Goal: Book appointment/travel/reservation

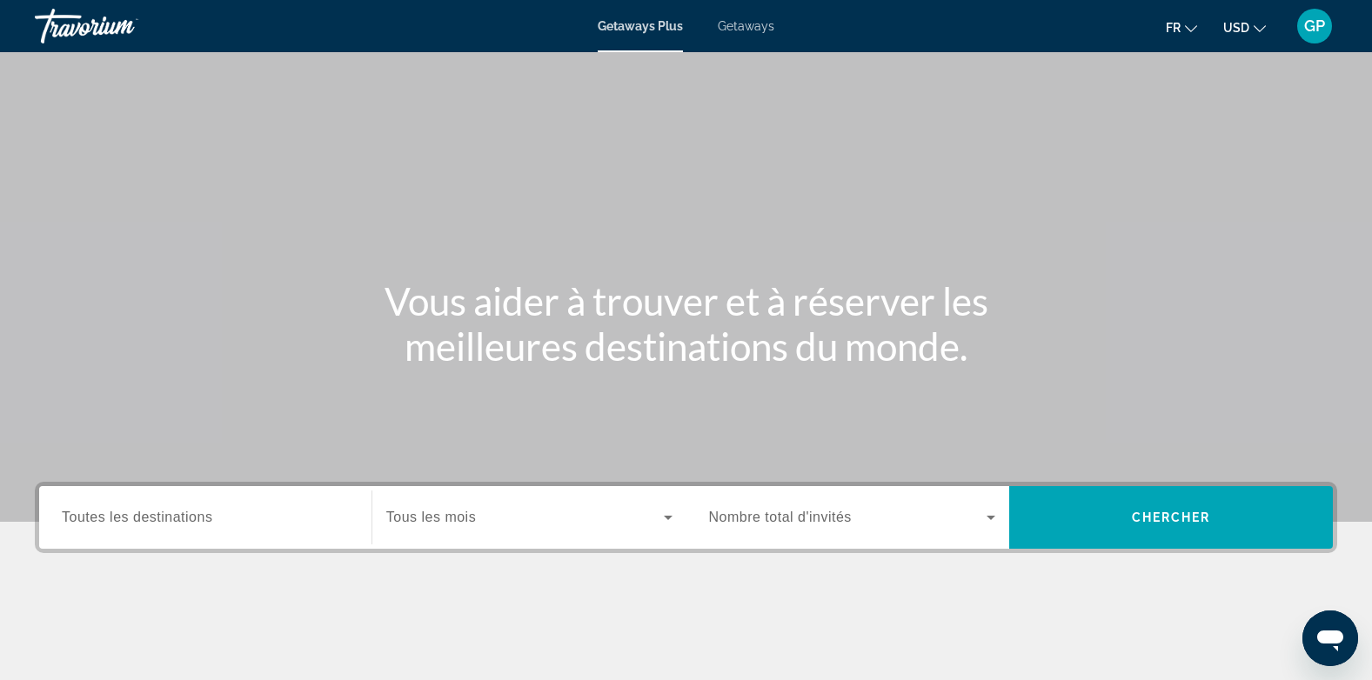
click at [735, 26] on span "Getaways" at bounding box center [746, 26] width 57 height 14
click at [168, 520] on span "Toutes les destinations" at bounding box center [137, 517] width 151 height 15
click at [168, 520] on input "Destination Toutes les destinations" at bounding box center [205, 518] width 287 height 21
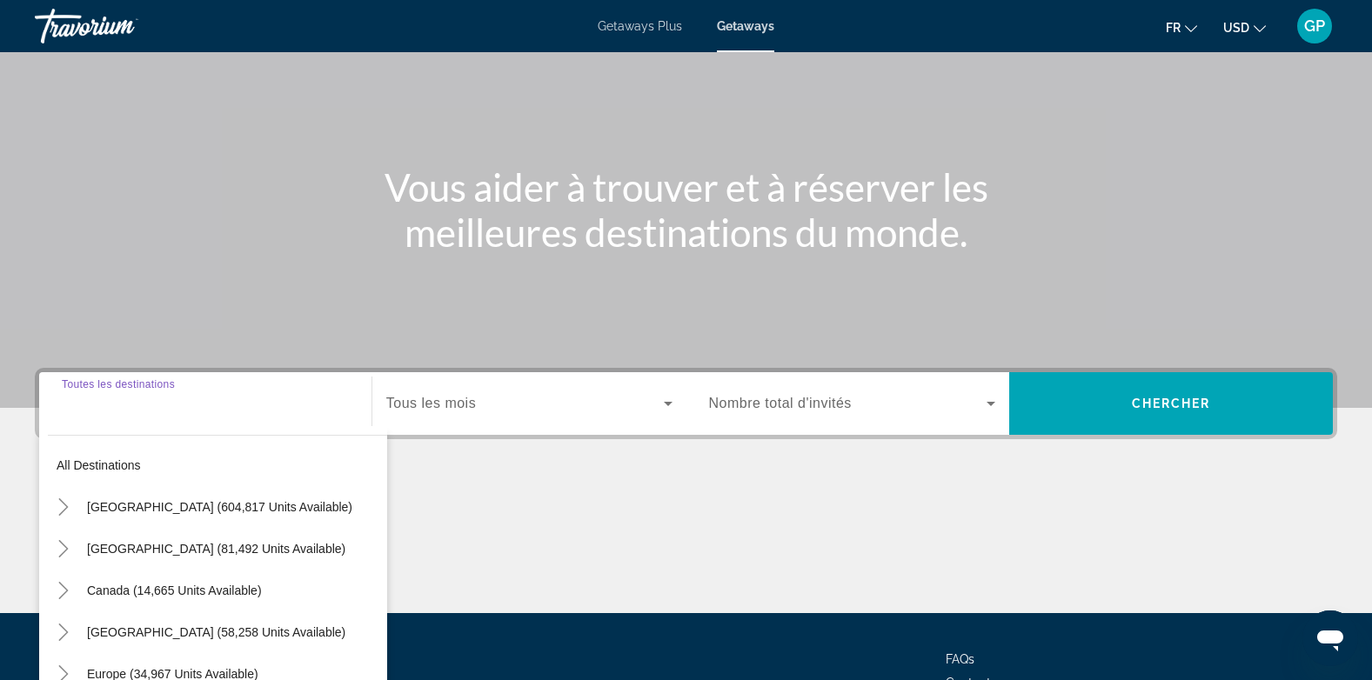
scroll to position [260, 0]
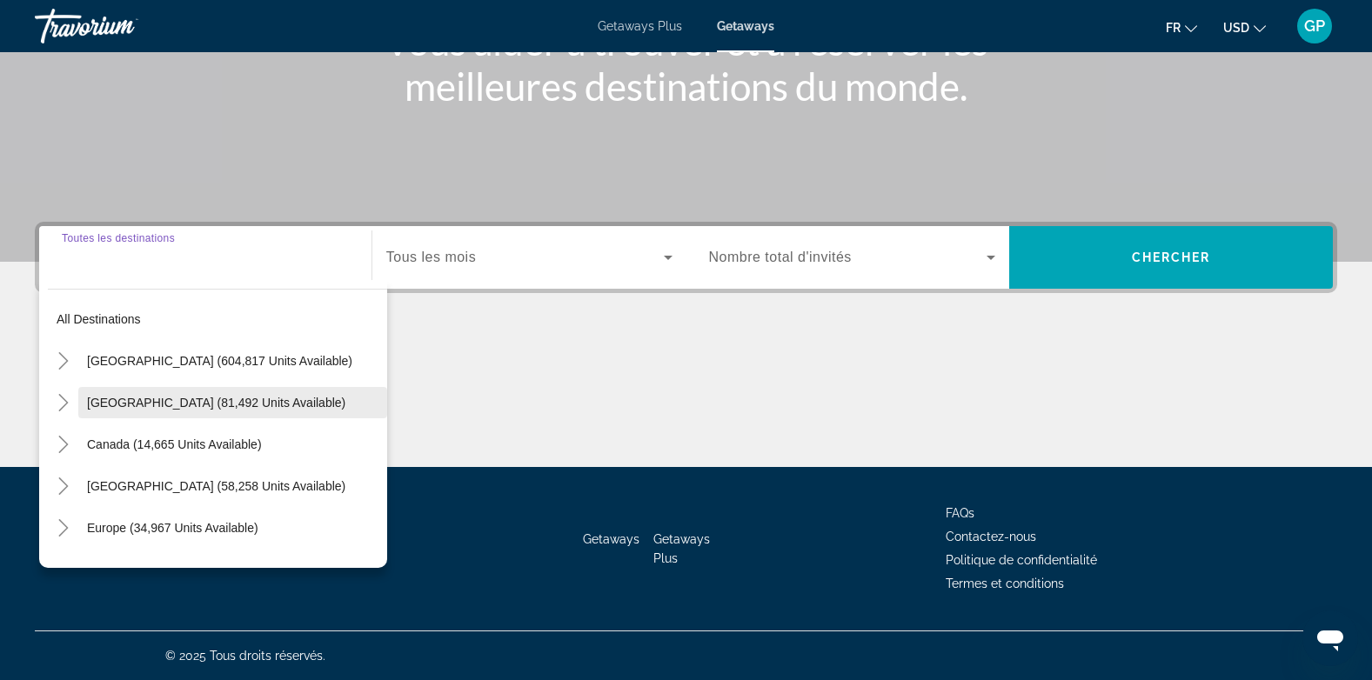
click at [99, 399] on span "[GEOGRAPHIC_DATA] (81,492 units available)" at bounding box center [216, 403] width 258 height 14
type input "**********"
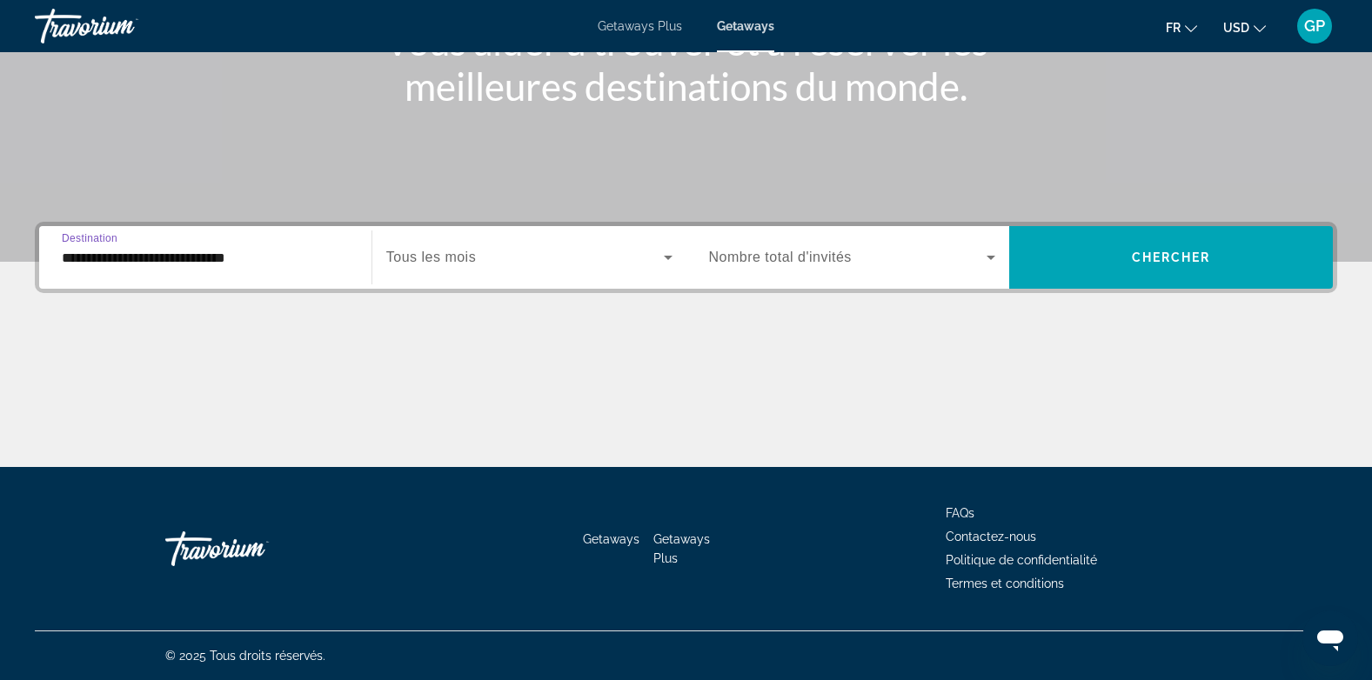
click at [506, 265] on span "Search widget" at bounding box center [525, 257] width 278 height 21
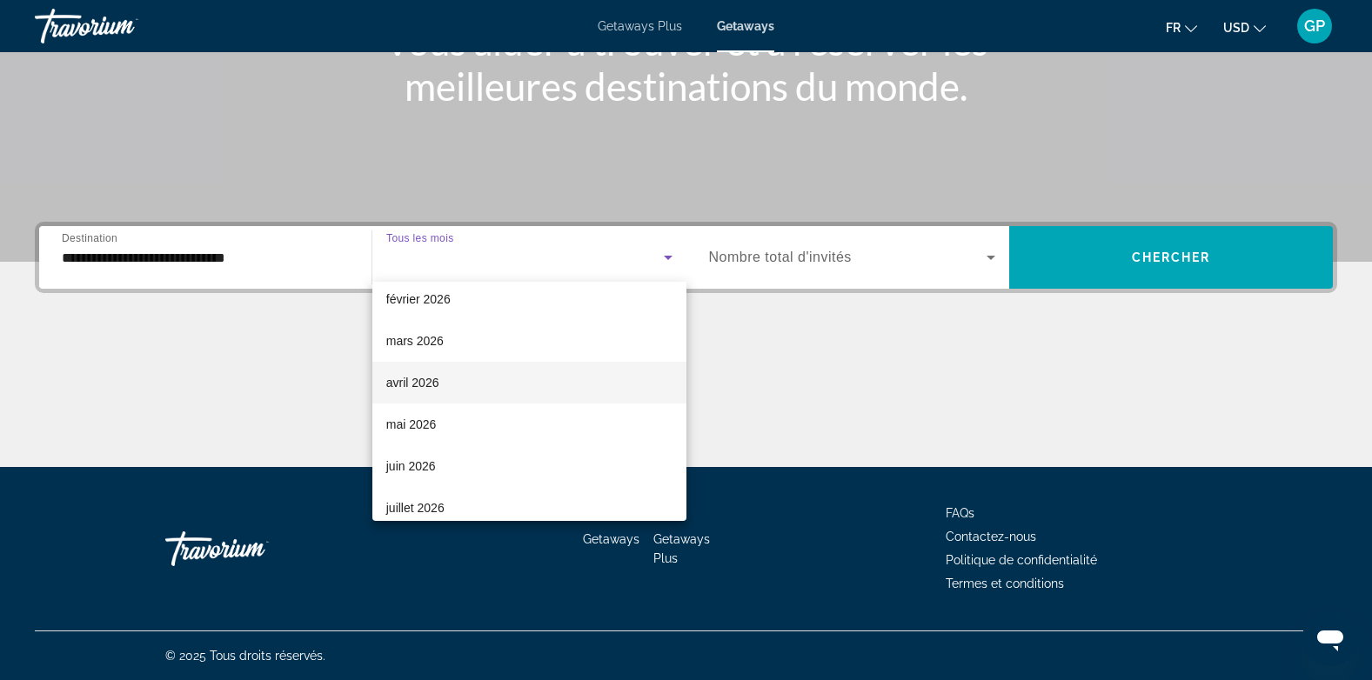
scroll to position [348, 0]
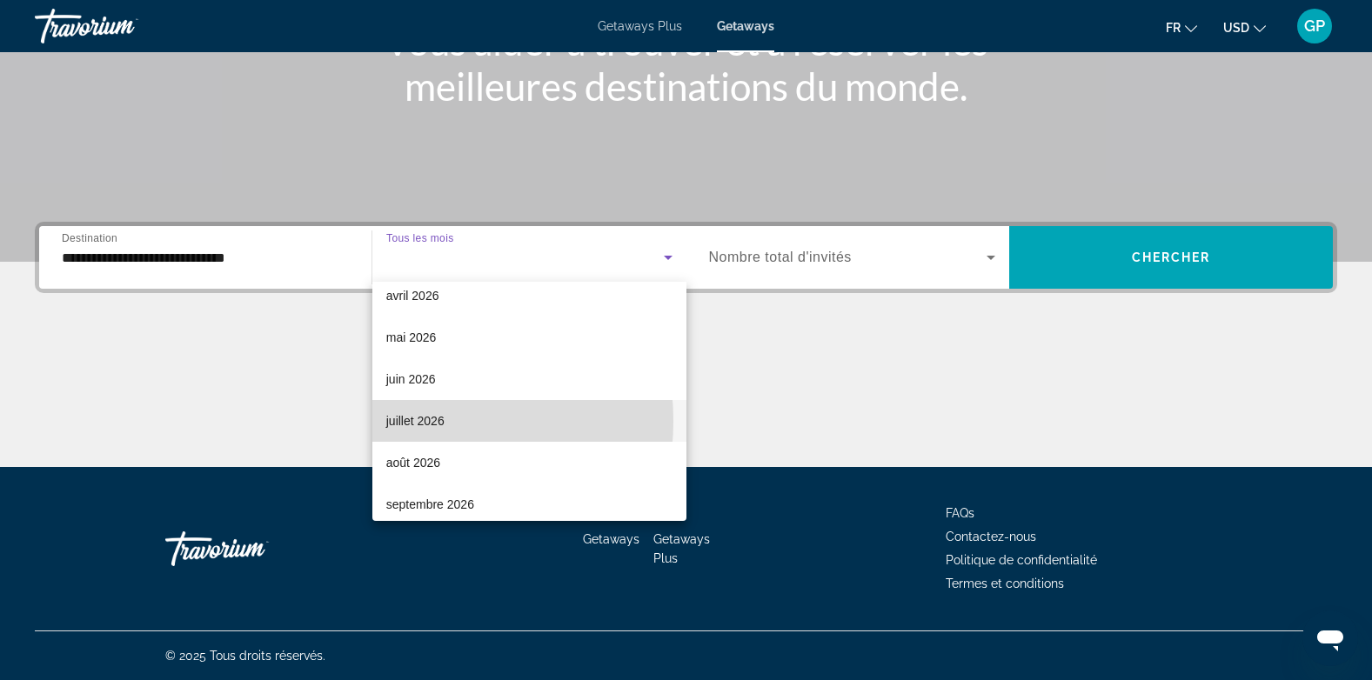
click at [395, 421] on span "juillet 2026" at bounding box center [415, 421] width 58 height 21
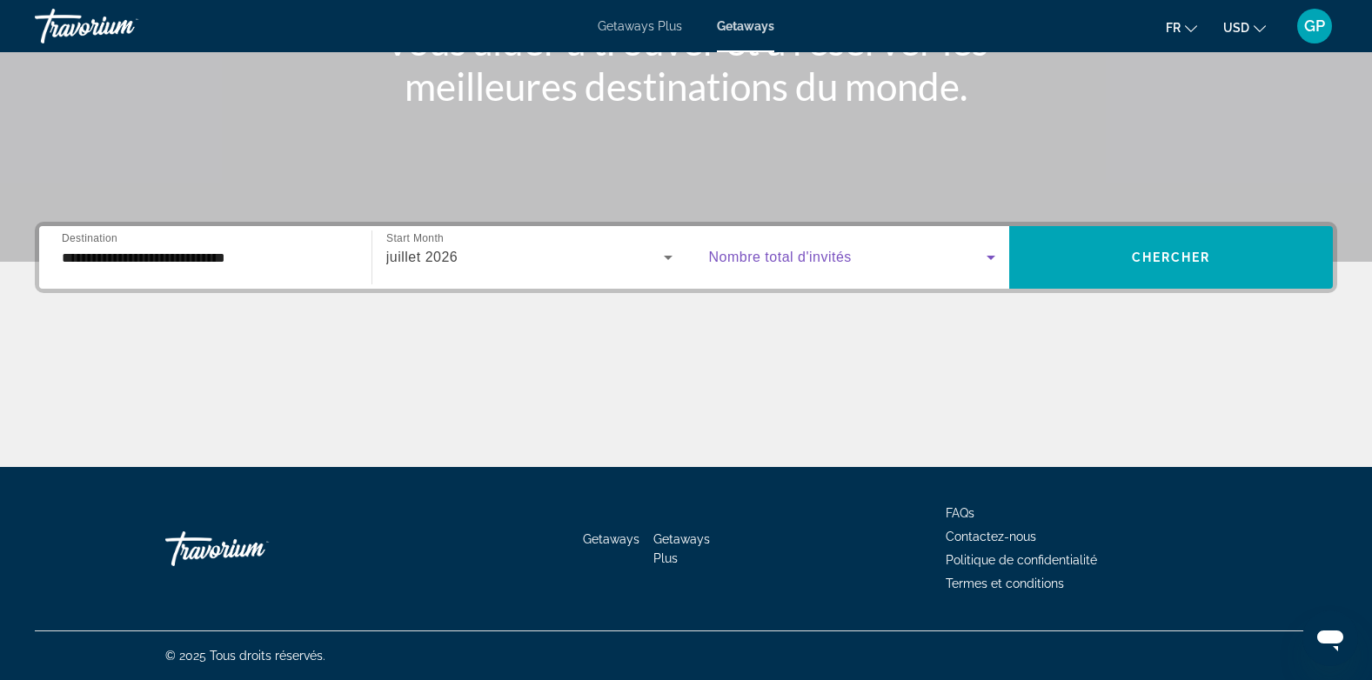
click at [866, 251] on span "Search widget" at bounding box center [848, 257] width 278 height 21
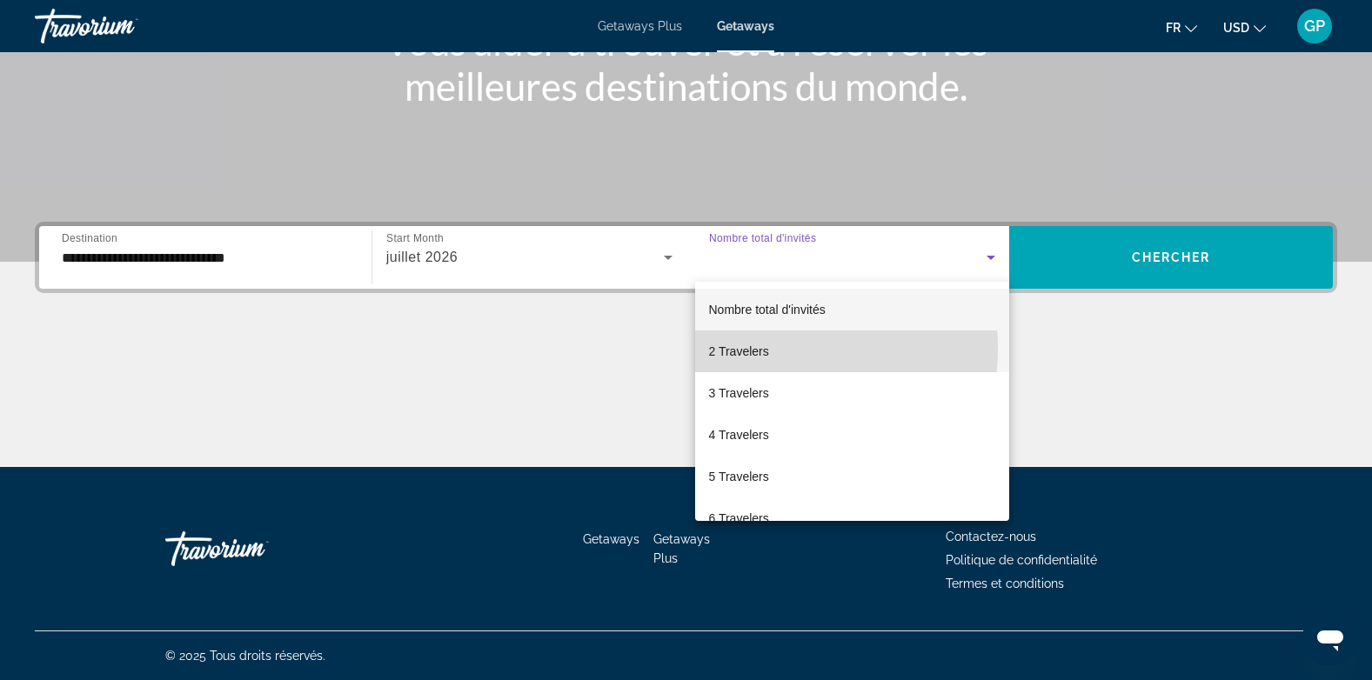
click at [760, 349] on span "2 Travelers" at bounding box center [739, 351] width 60 height 21
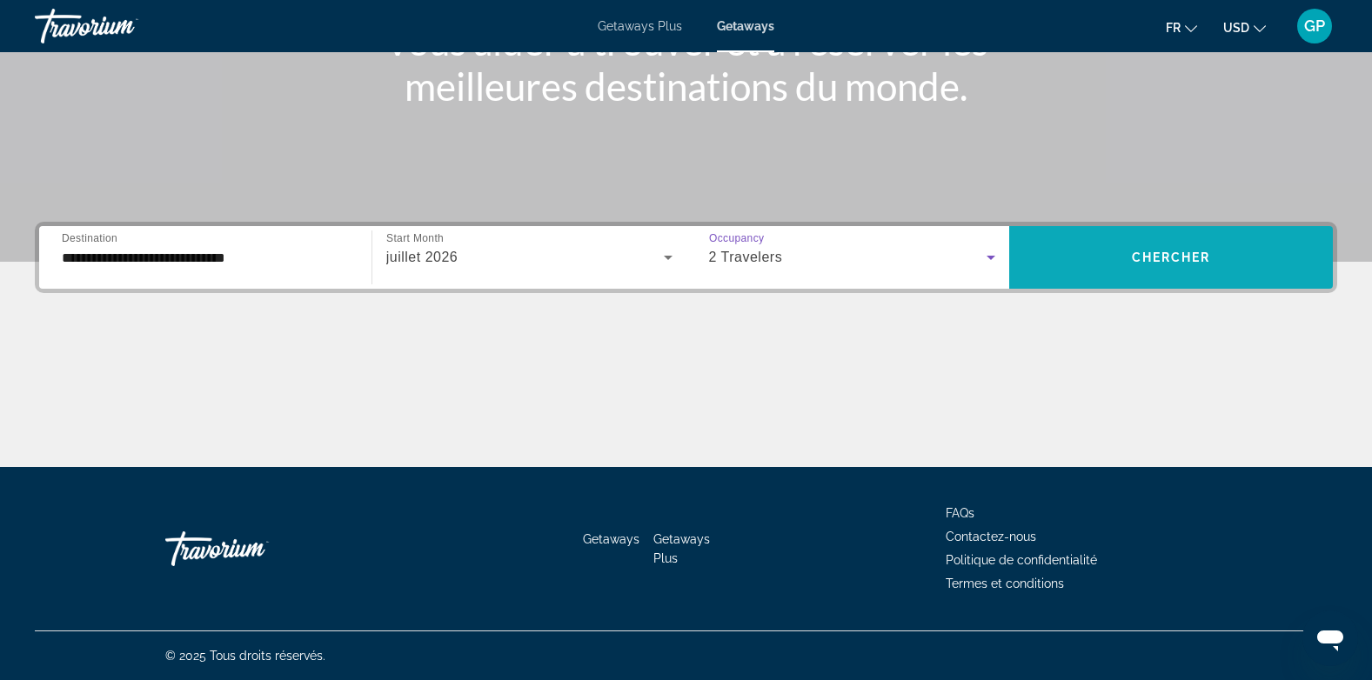
click at [1161, 268] on span "Search widget" at bounding box center [1171, 258] width 324 height 42
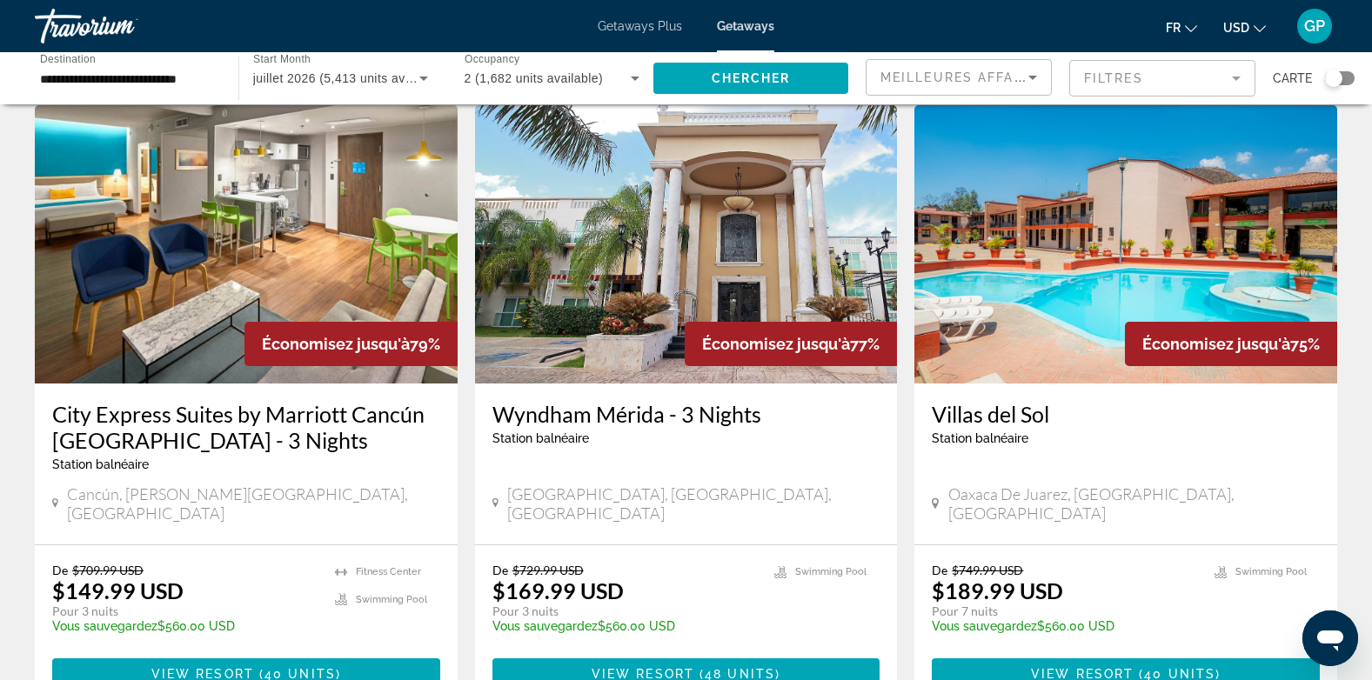
scroll to position [1305, 0]
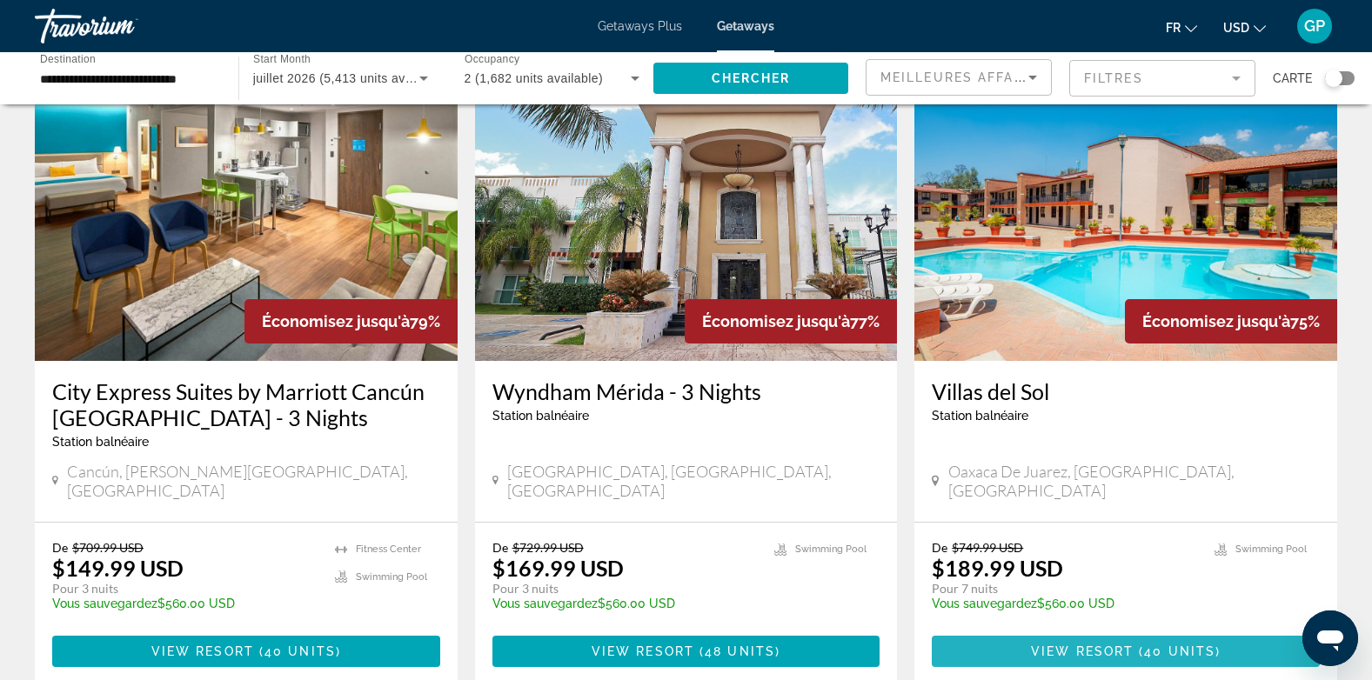
click at [1125, 645] on span "View Resort" at bounding box center [1082, 652] width 103 height 14
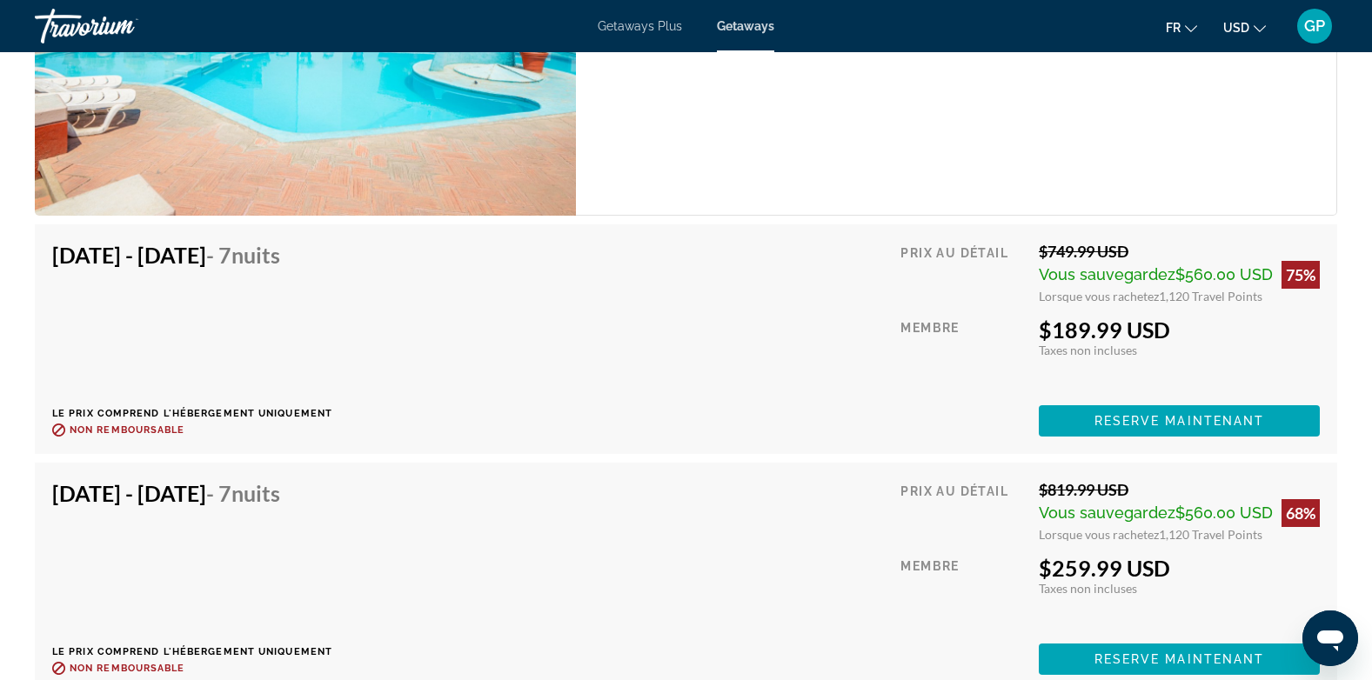
scroll to position [2611, 0]
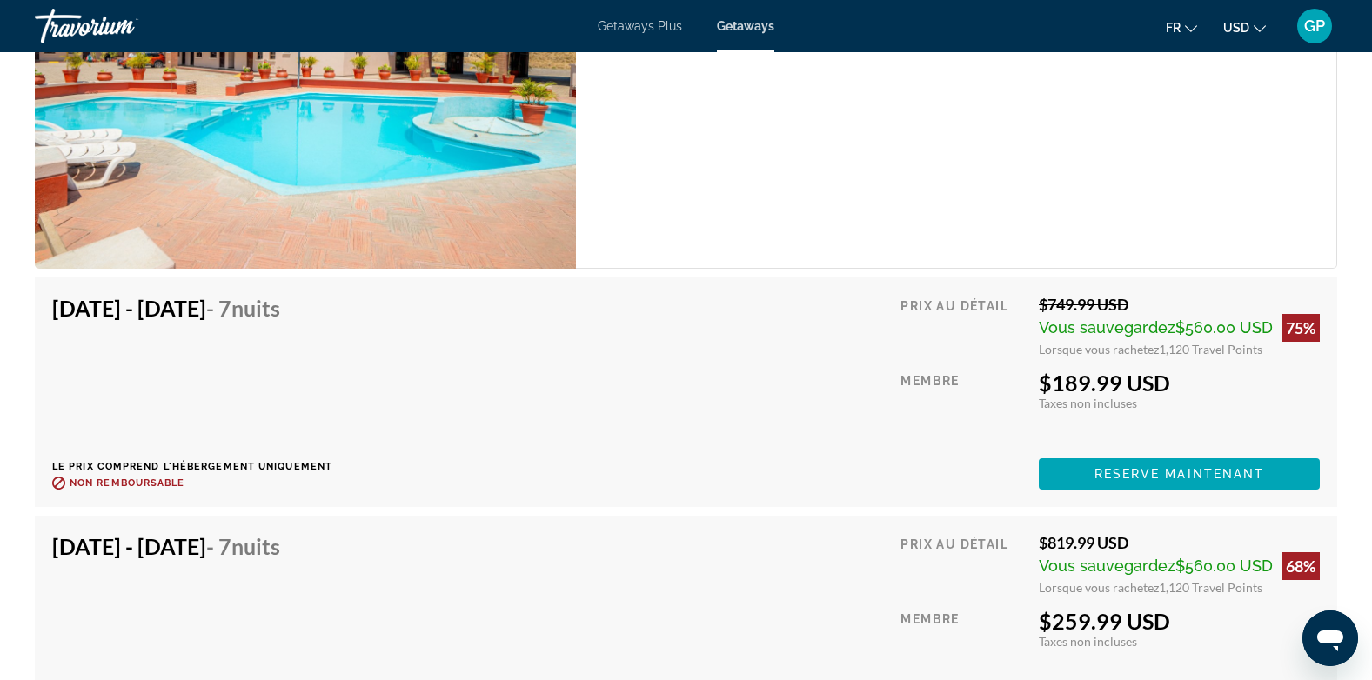
click at [1245, 24] on span "USD" at bounding box center [1236, 28] width 26 height 14
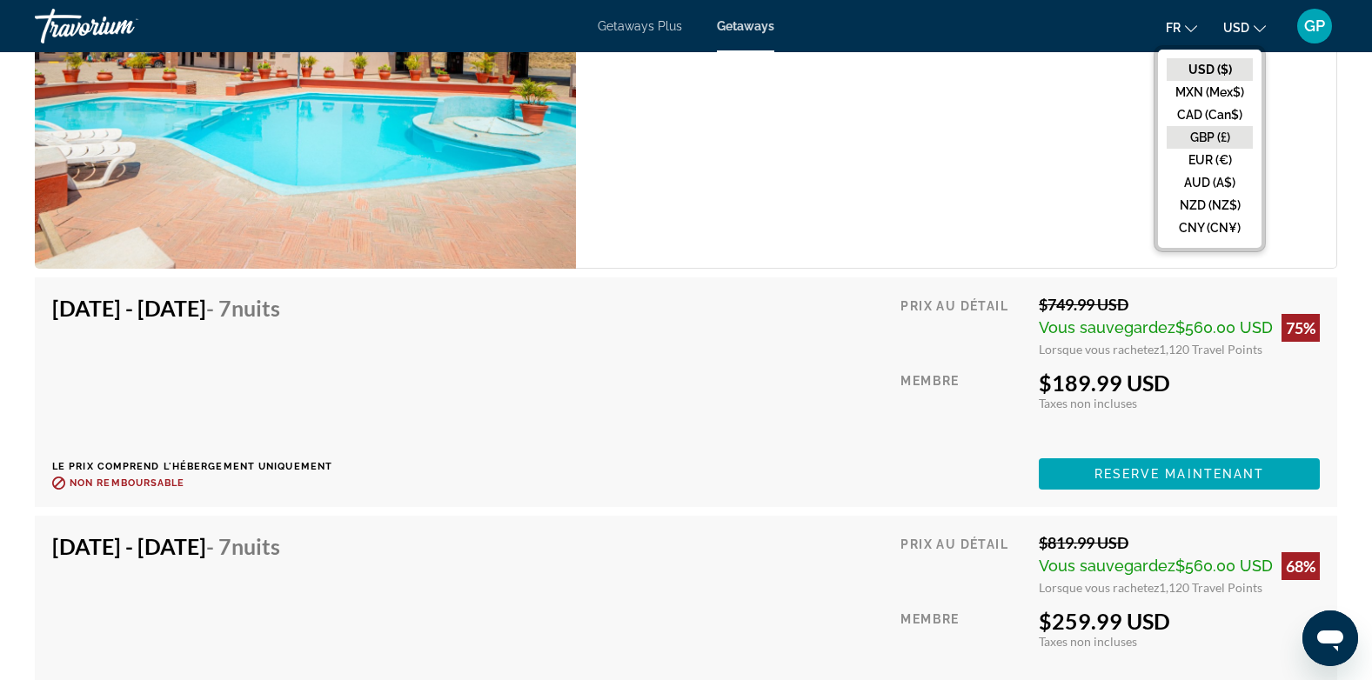
click at [1198, 133] on button "GBP (£)" at bounding box center [1210, 137] width 86 height 23
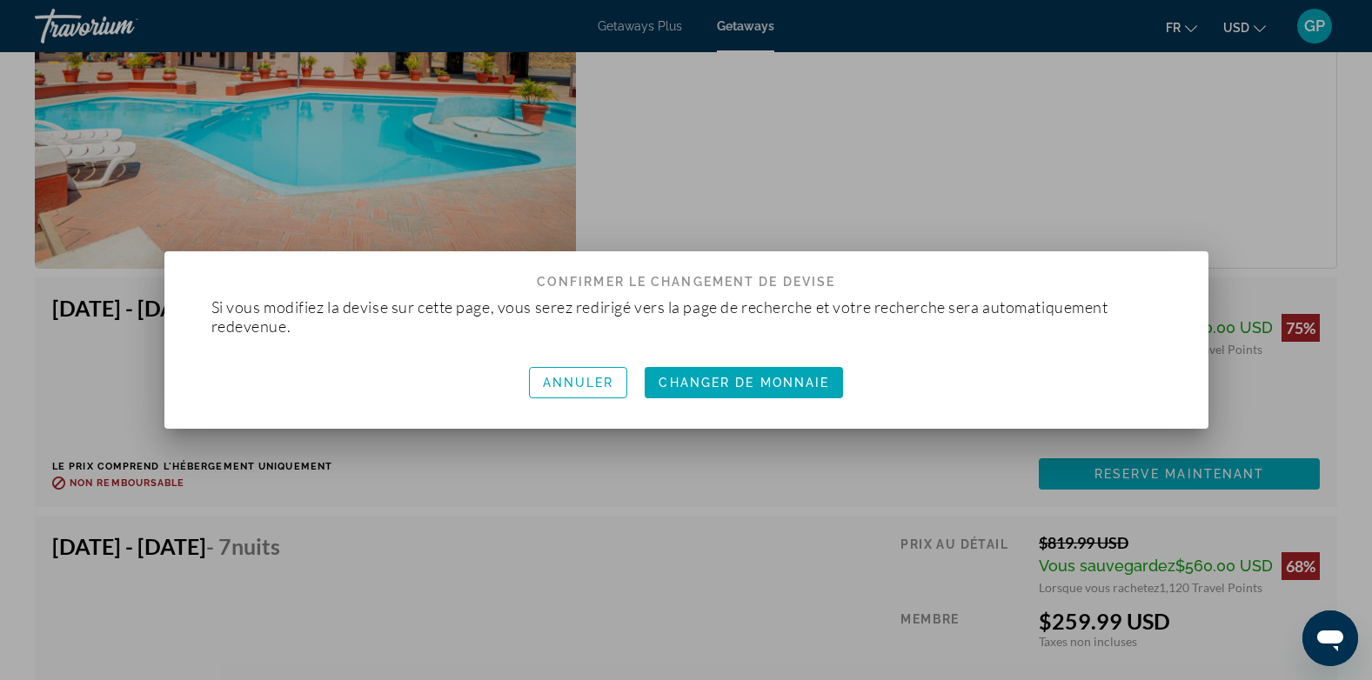
click at [1242, 27] on div at bounding box center [686, 340] width 1372 height 680
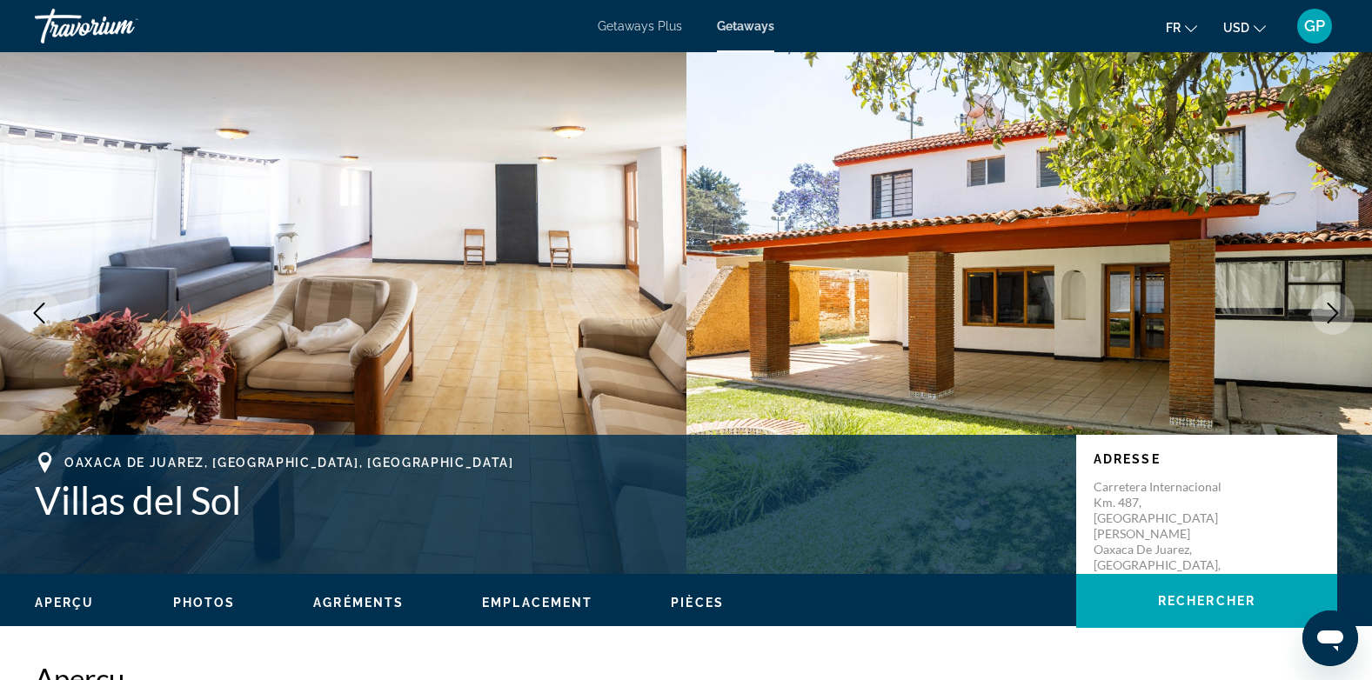
scroll to position [2611, 0]
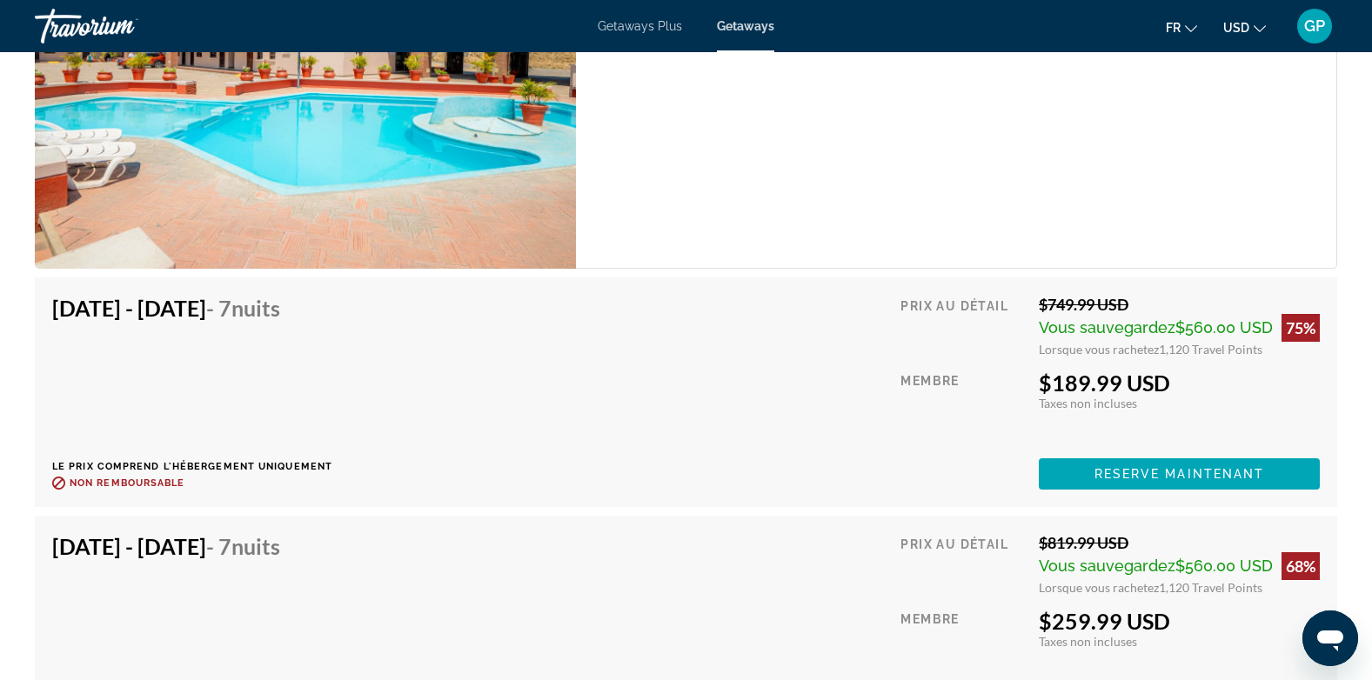
click at [1239, 32] on span "USD" at bounding box center [1236, 28] width 26 height 14
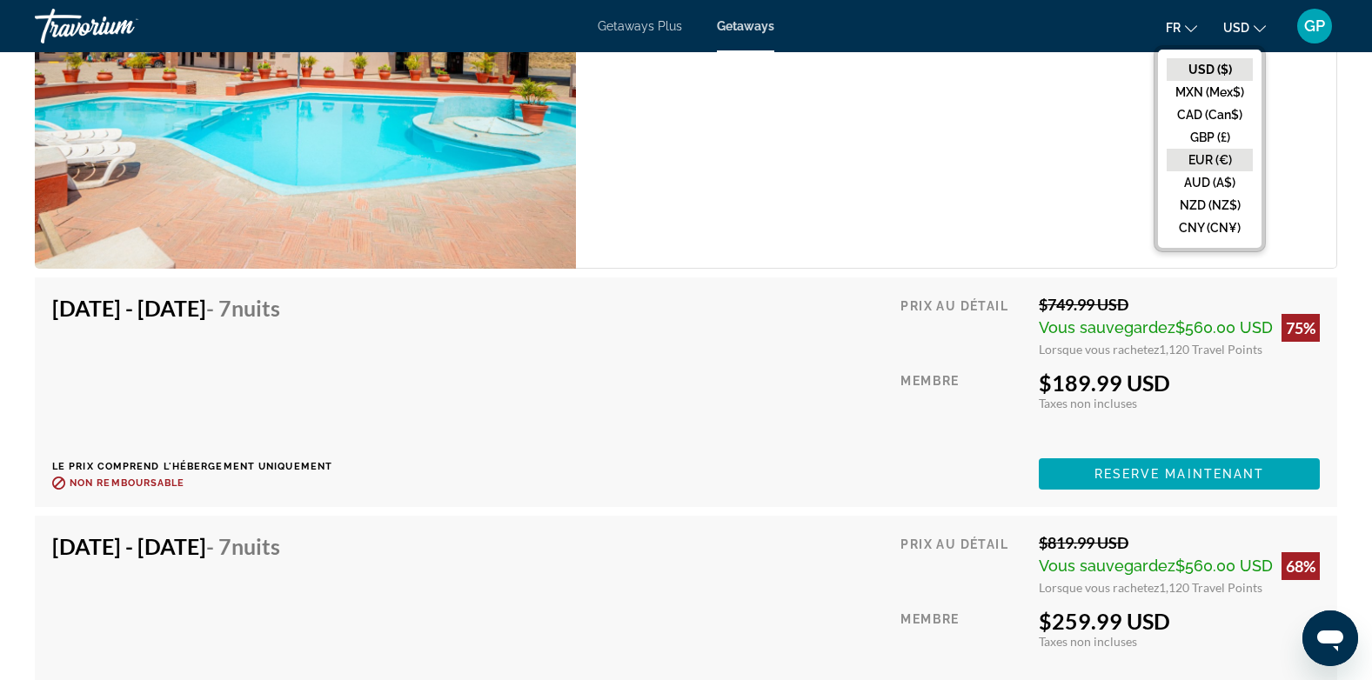
click at [1208, 160] on button "EUR (€)" at bounding box center [1210, 160] width 86 height 23
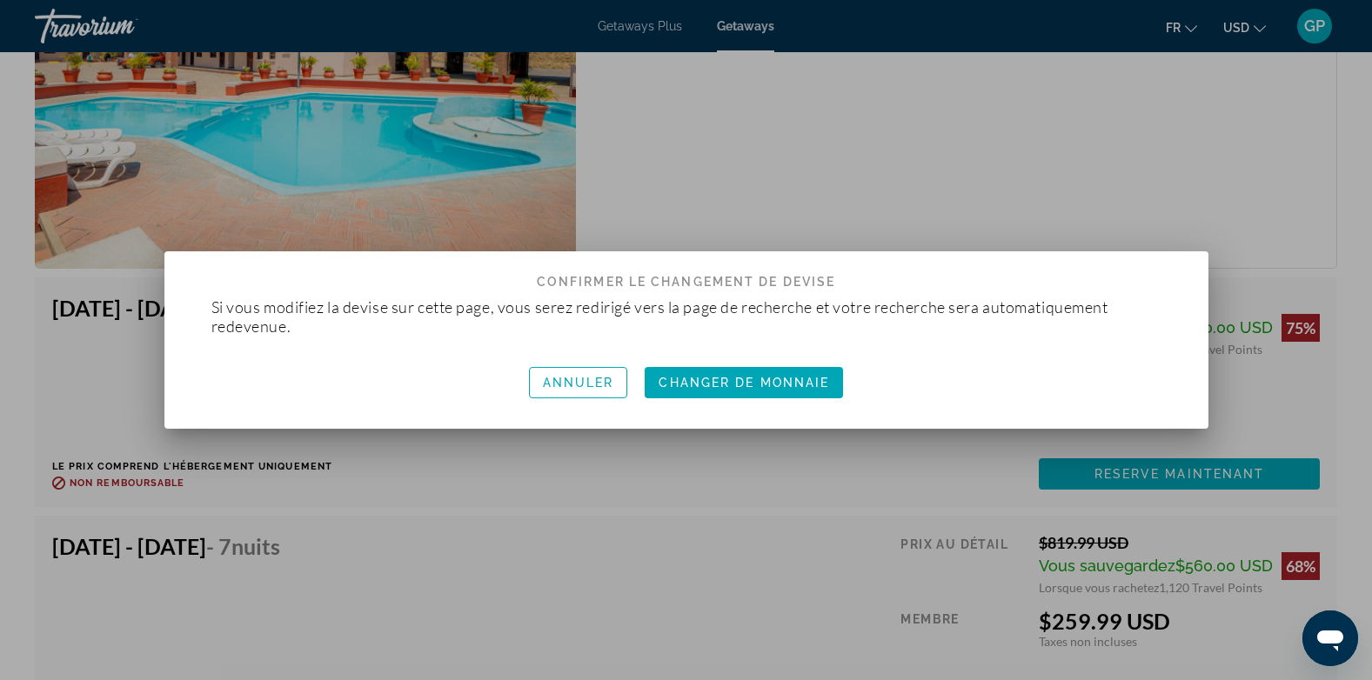
scroll to position [0, 0]
click at [768, 389] on span "Changer de monnaie" at bounding box center [744, 383] width 171 height 14
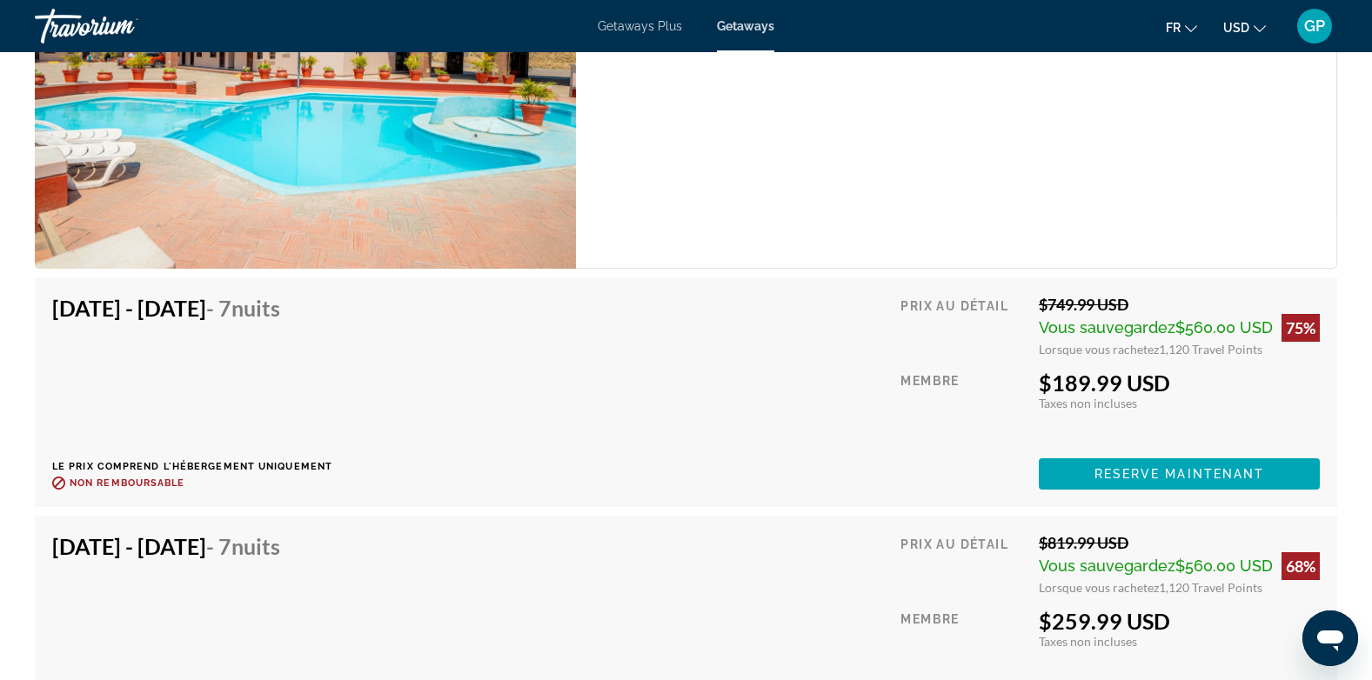
scroll to position [2611, 0]
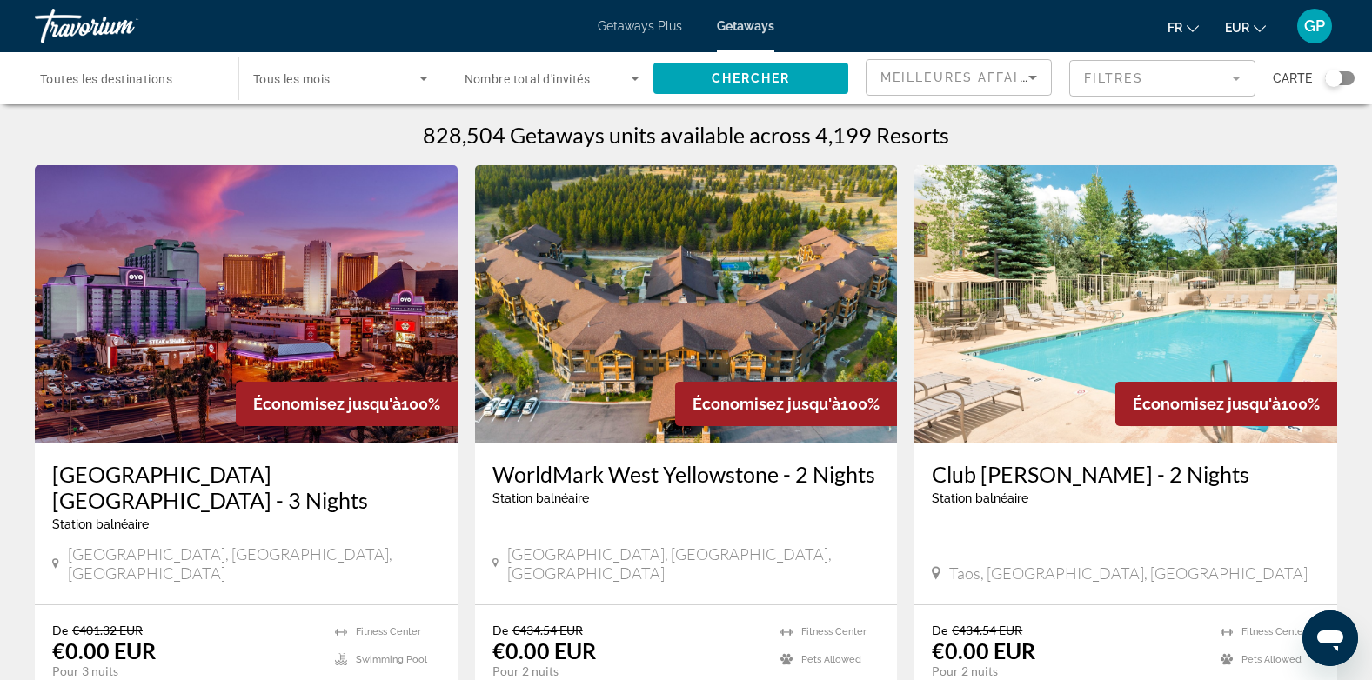
click at [142, 74] on span "Toutes les destinations" at bounding box center [106, 79] width 132 height 14
click at [142, 74] on input "Destination Toutes les destinations" at bounding box center [128, 79] width 176 height 21
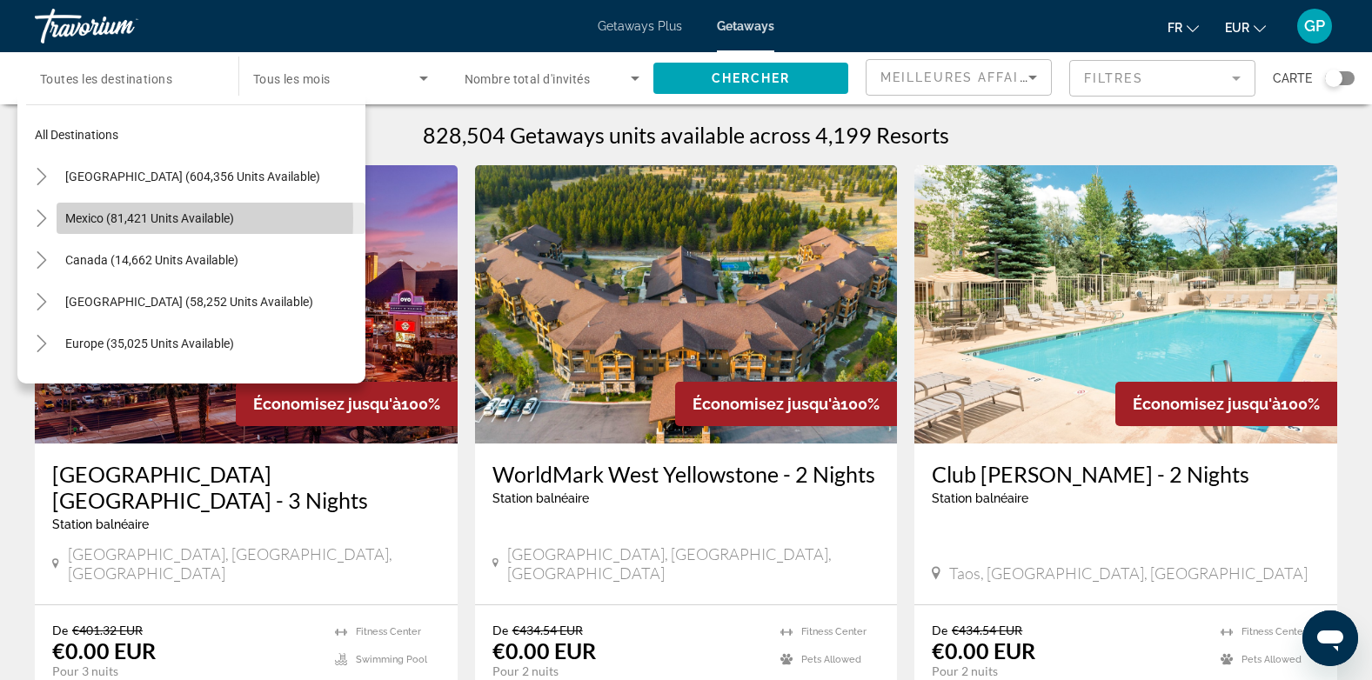
click at [84, 218] on span "Mexico (81,421 units available)" at bounding box center [149, 218] width 169 height 14
type input "**********"
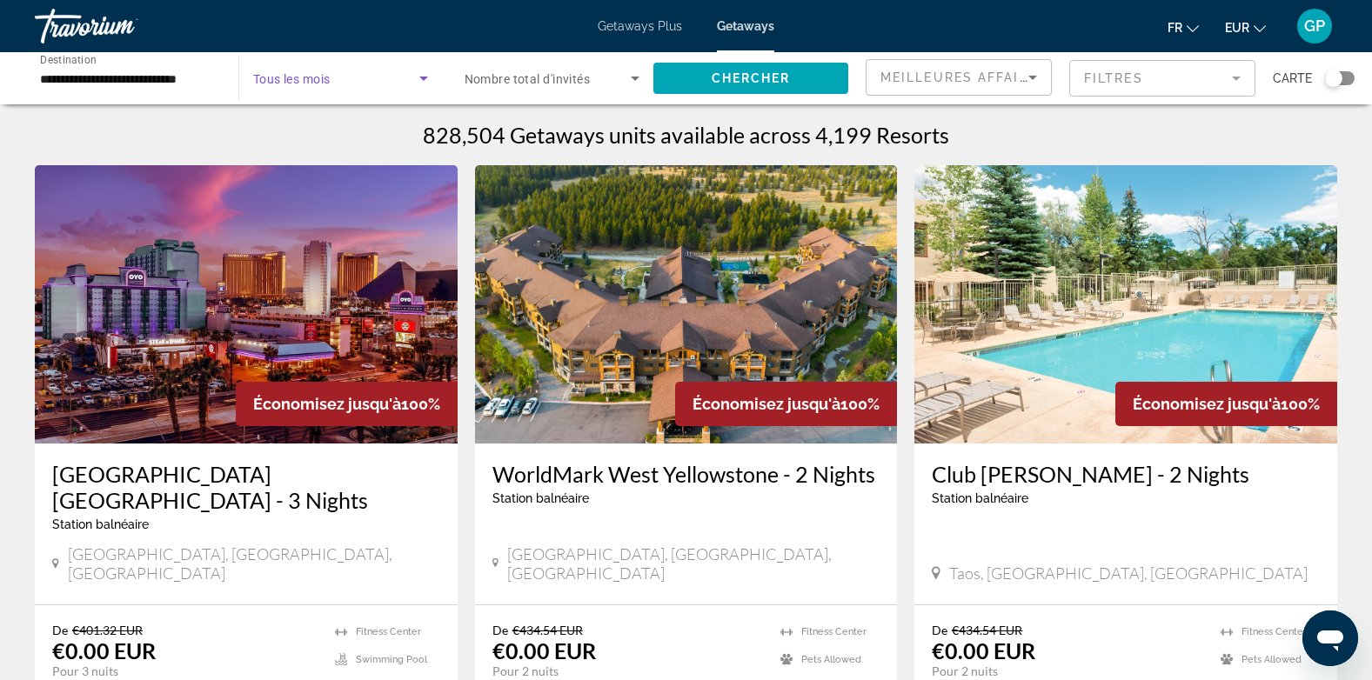
click at [352, 71] on span "Search widget" at bounding box center [336, 78] width 166 height 21
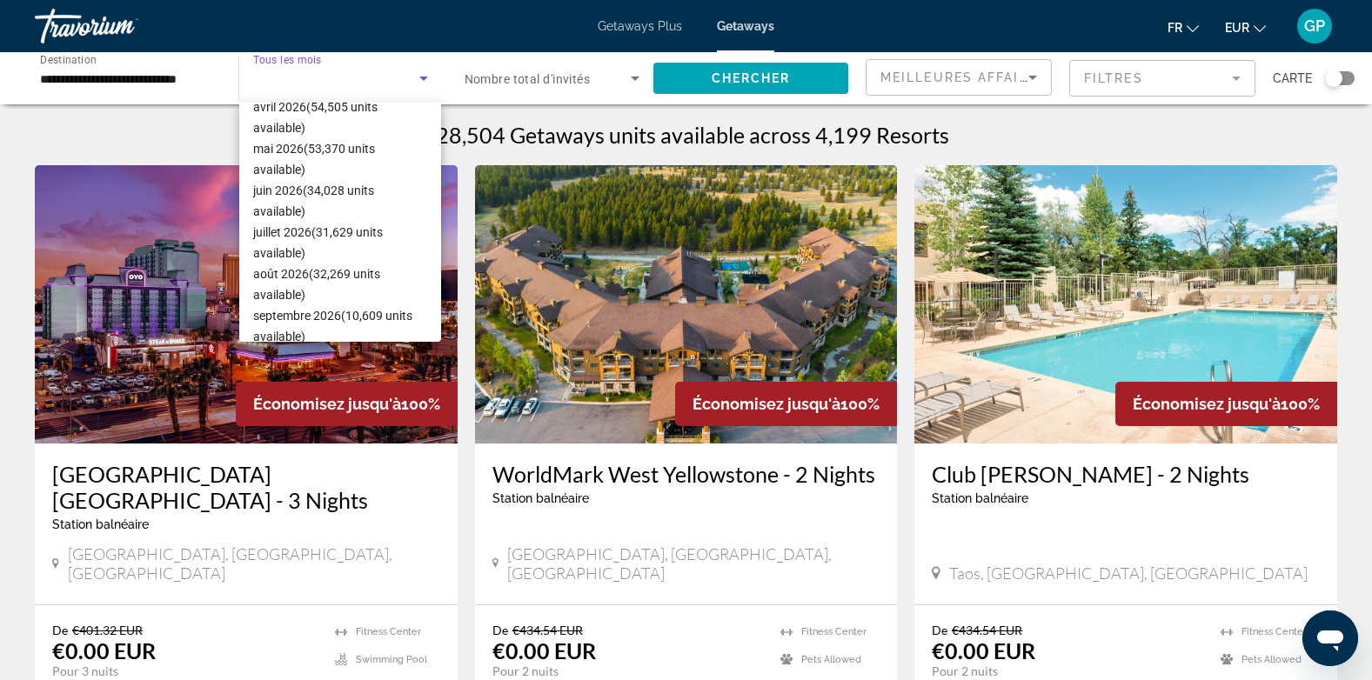
scroll to position [359, 0]
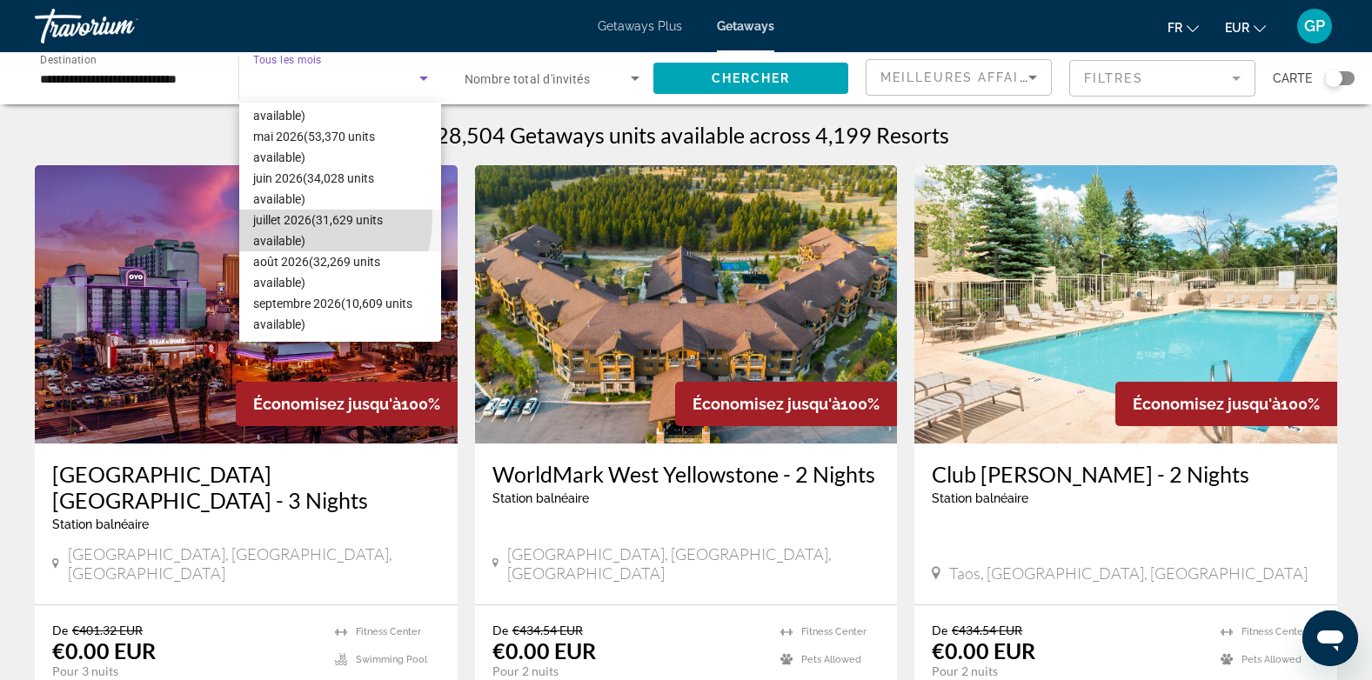
click at [305, 219] on span "juillet 2026 (31,629 units available)" at bounding box center [340, 231] width 175 height 42
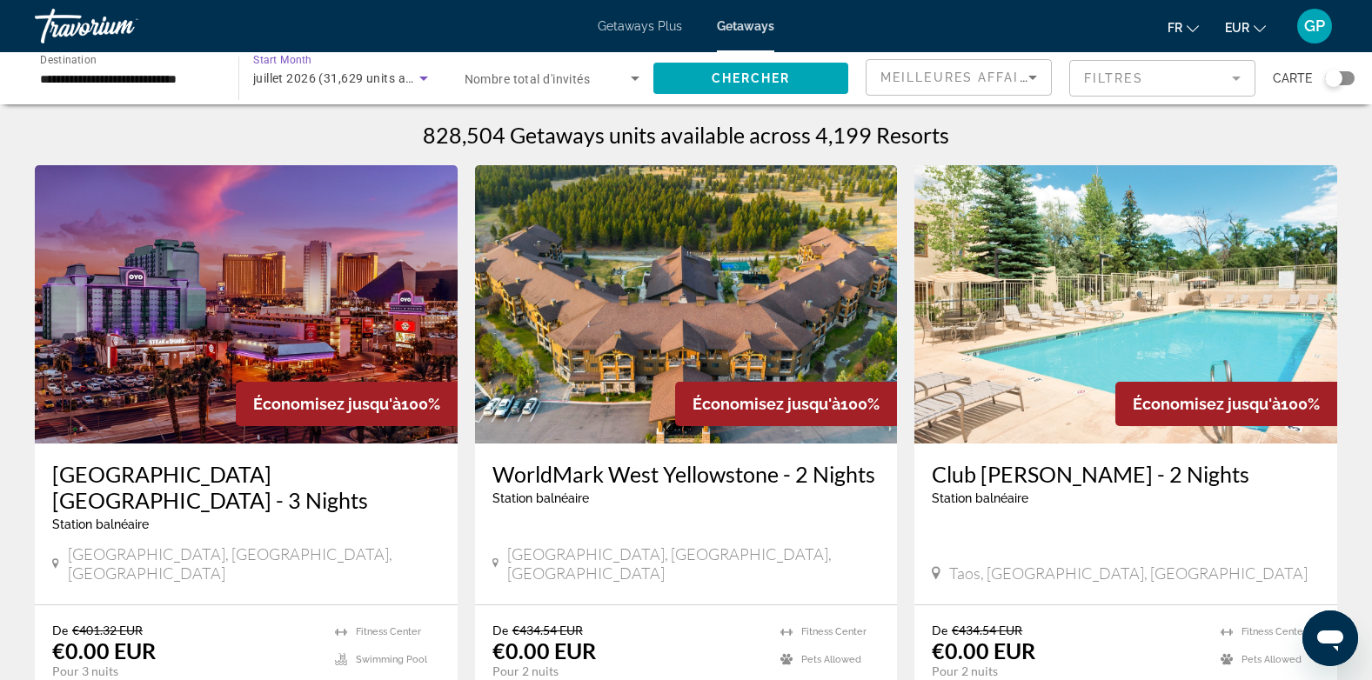
click at [573, 75] on span "Nombre total d'invités" at bounding box center [528, 79] width 126 height 14
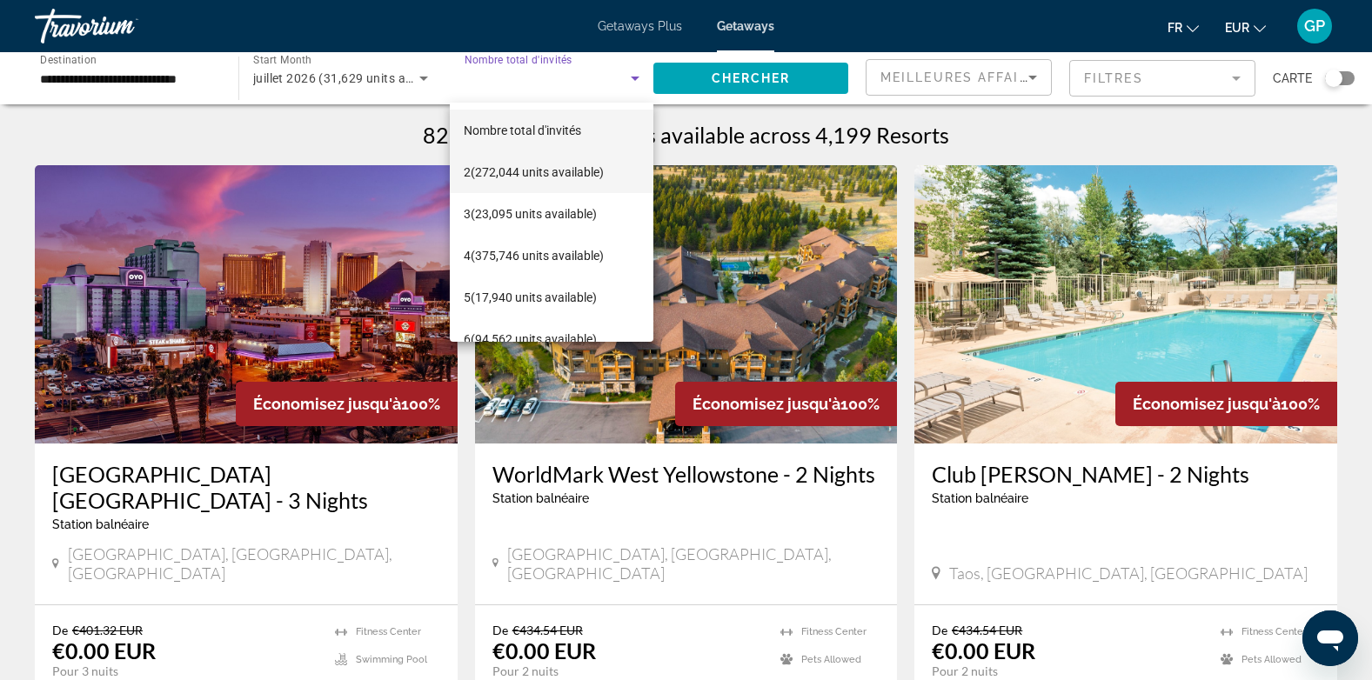
click at [533, 166] on span "2 (272,044 units available)" at bounding box center [534, 172] width 140 height 21
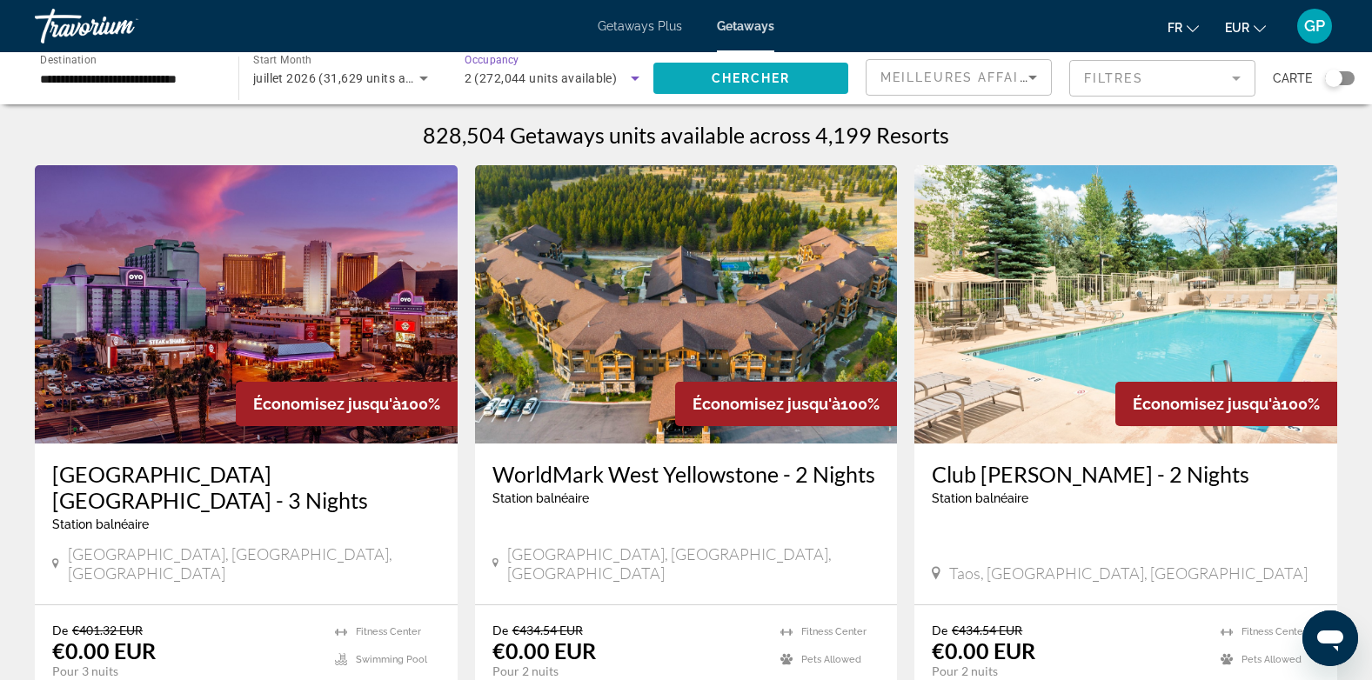
click at [758, 82] on span "Chercher" at bounding box center [751, 78] width 79 height 14
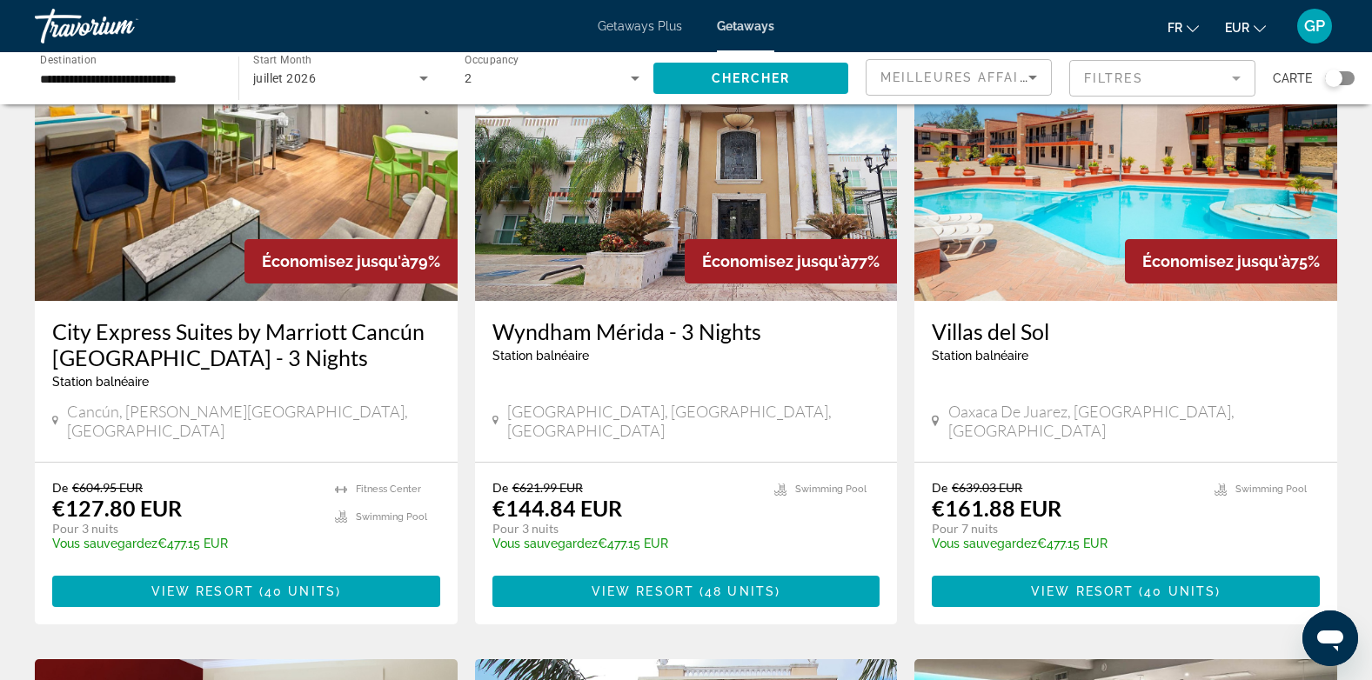
scroll to position [1392, 0]
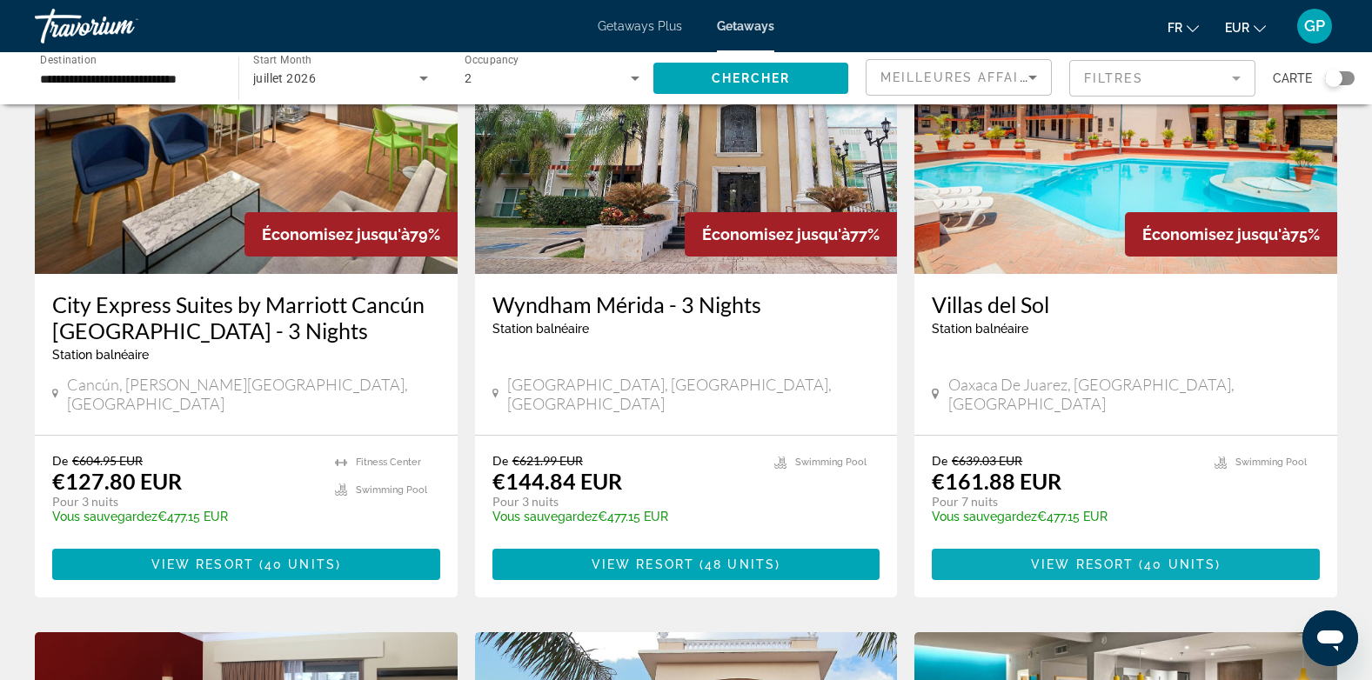
click at [1133, 544] on span "Main content" at bounding box center [1126, 565] width 388 height 42
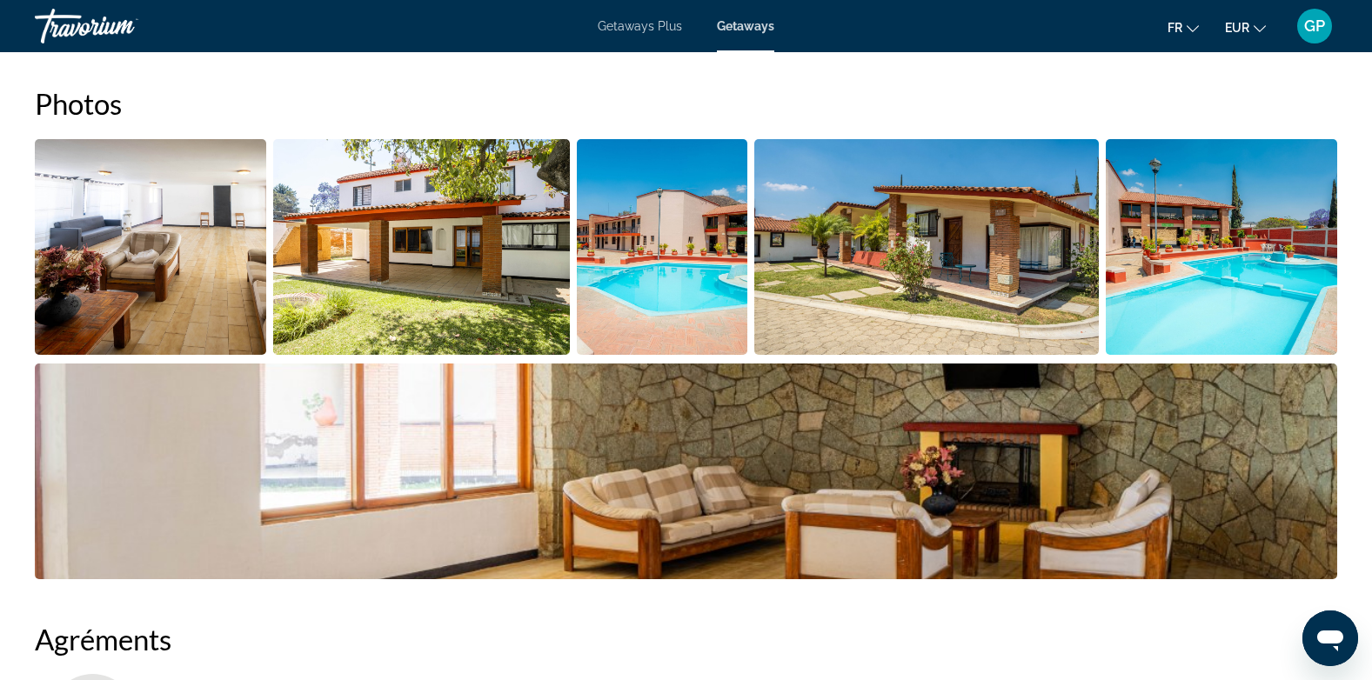
scroll to position [741, 0]
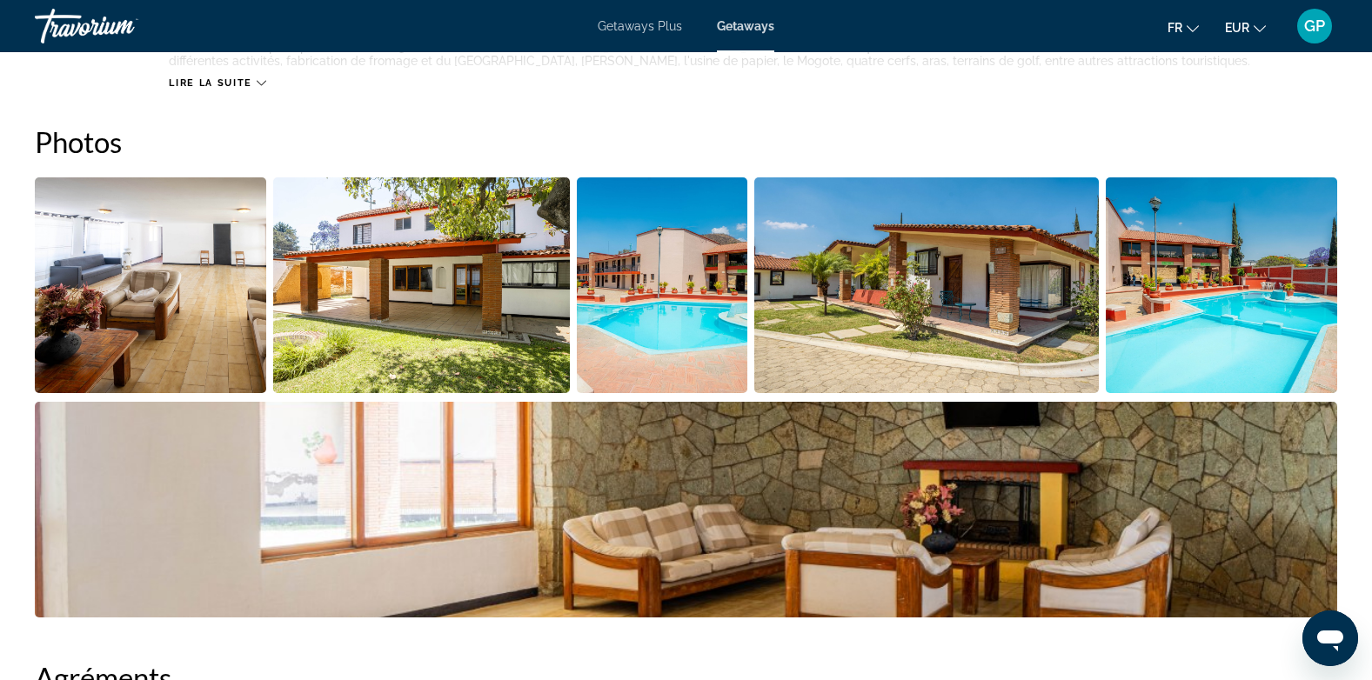
click at [848, 487] on img "Open full-screen image slider" at bounding box center [686, 510] width 1303 height 216
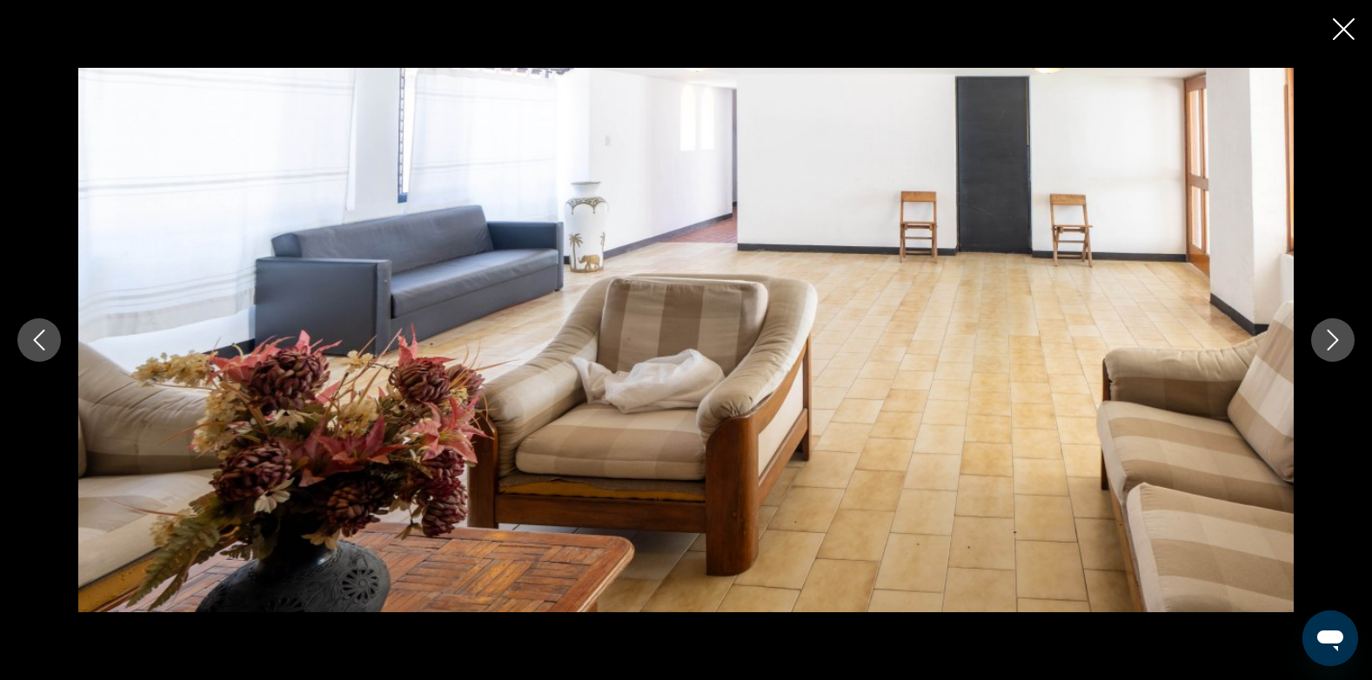
click at [1336, 332] on icon "Next image" at bounding box center [1333, 340] width 21 height 21
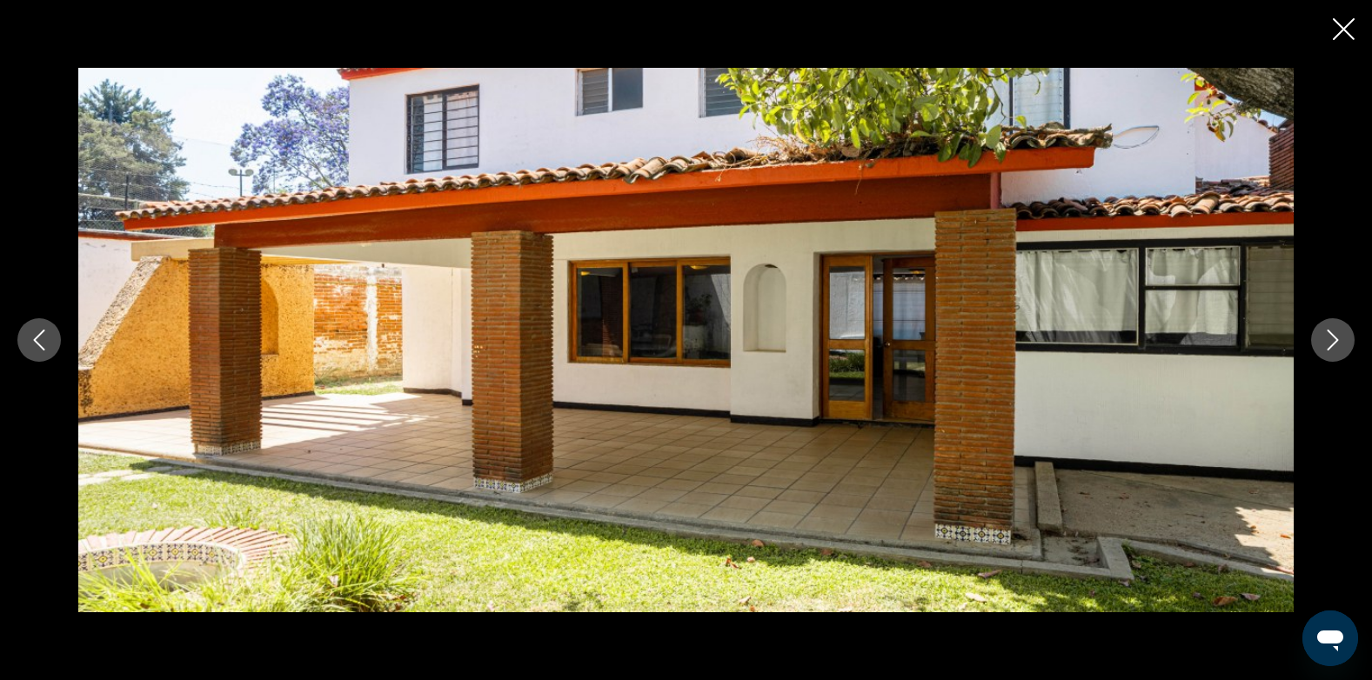
click at [1332, 333] on icon "Next image" at bounding box center [1333, 340] width 21 height 21
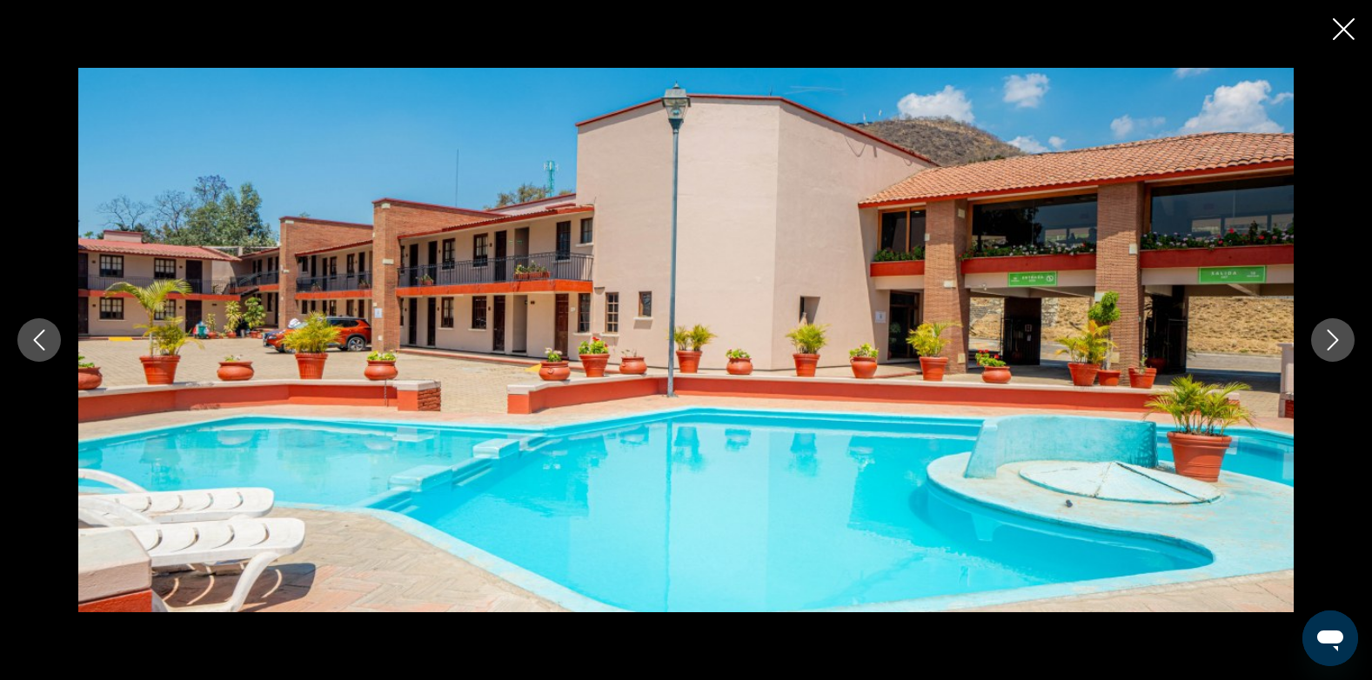
click at [1332, 333] on icon "Next image" at bounding box center [1333, 340] width 21 height 21
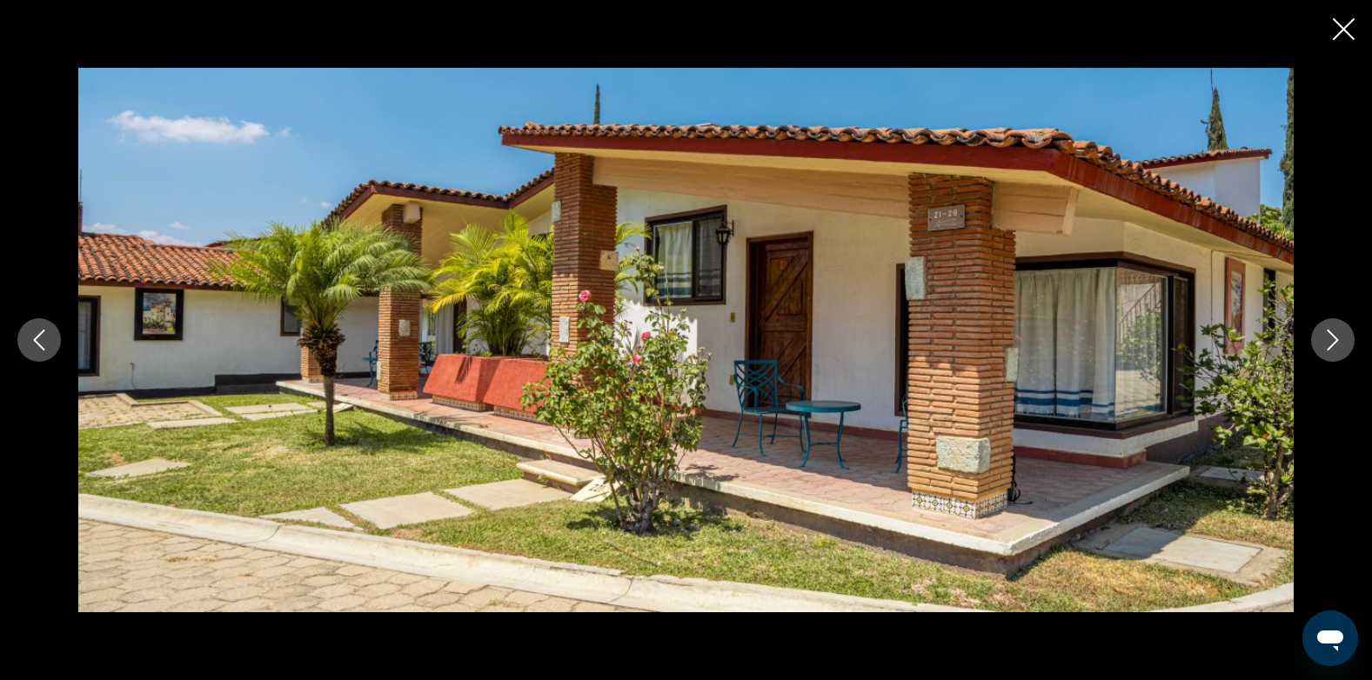
click at [1327, 340] on icon "Next image" at bounding box center [1333, 340] width 21 height 21
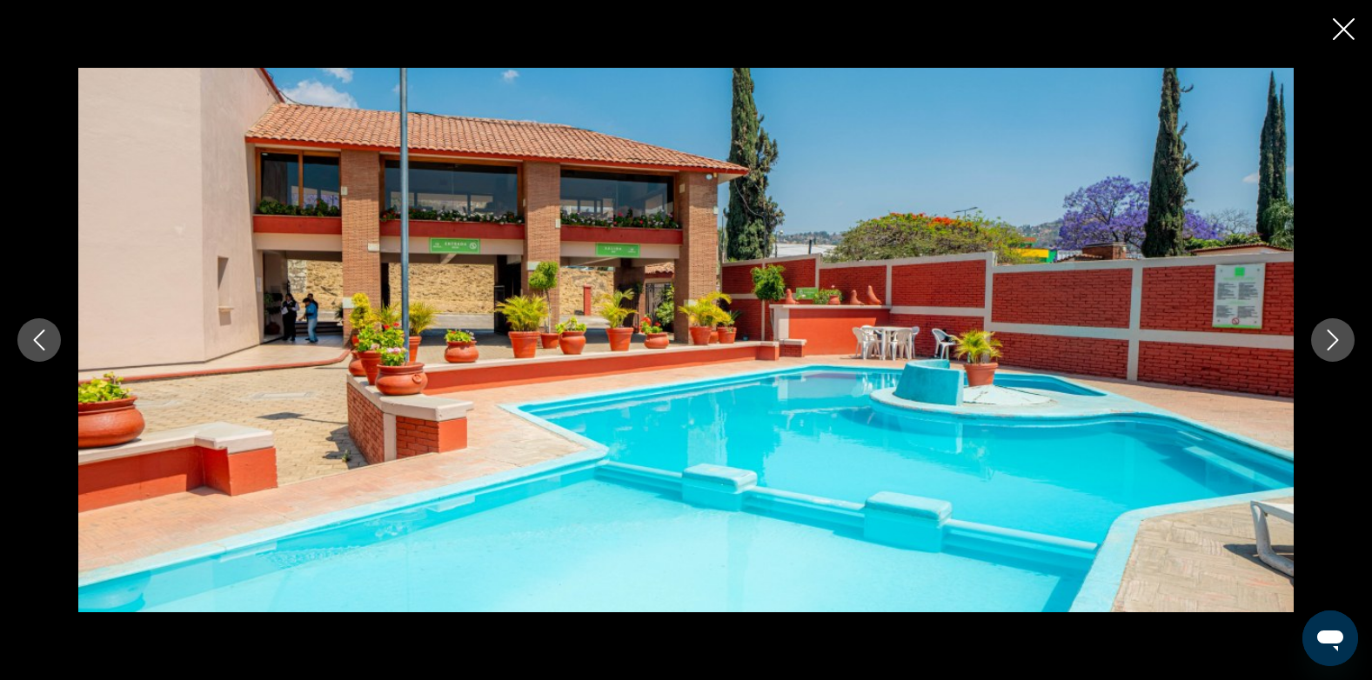
click at [1327, 340] on icon "Next image" at bounding box center [1333, 340] width 21 height 21
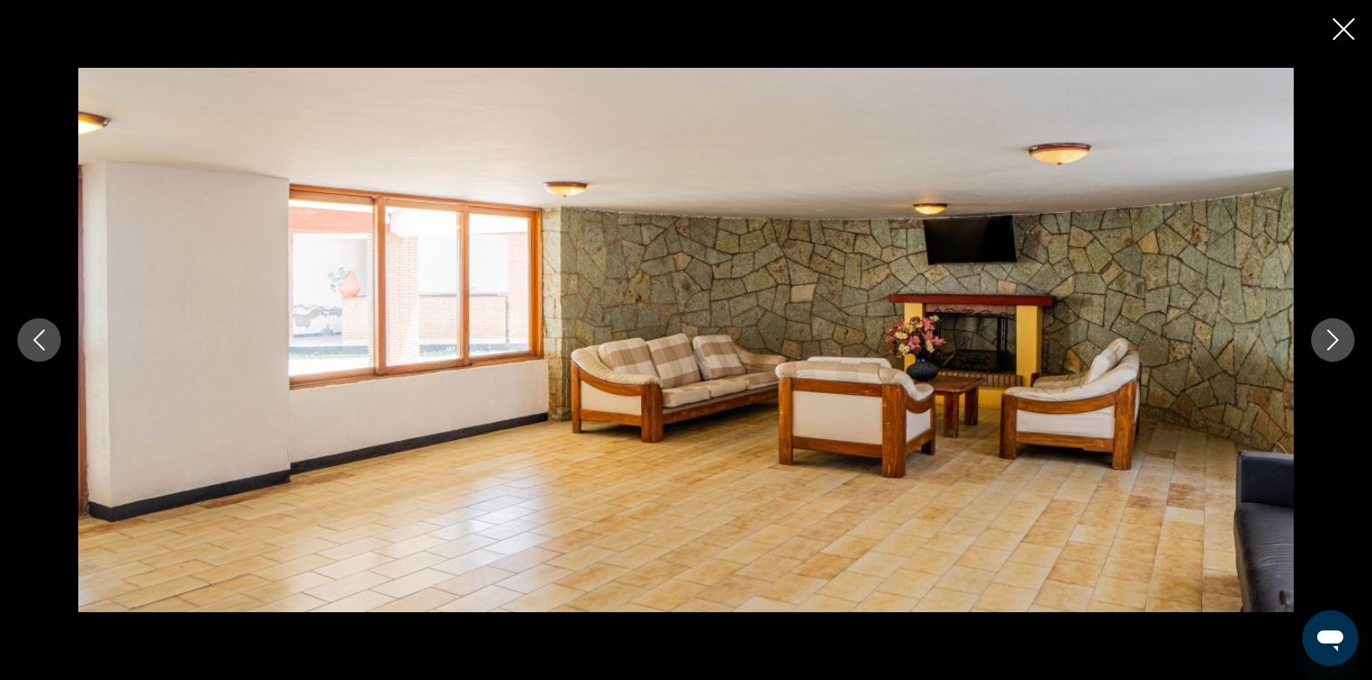
click at [1327, 340] on icon "Next image" at bounding box center [1333, 340] width 21 height 21
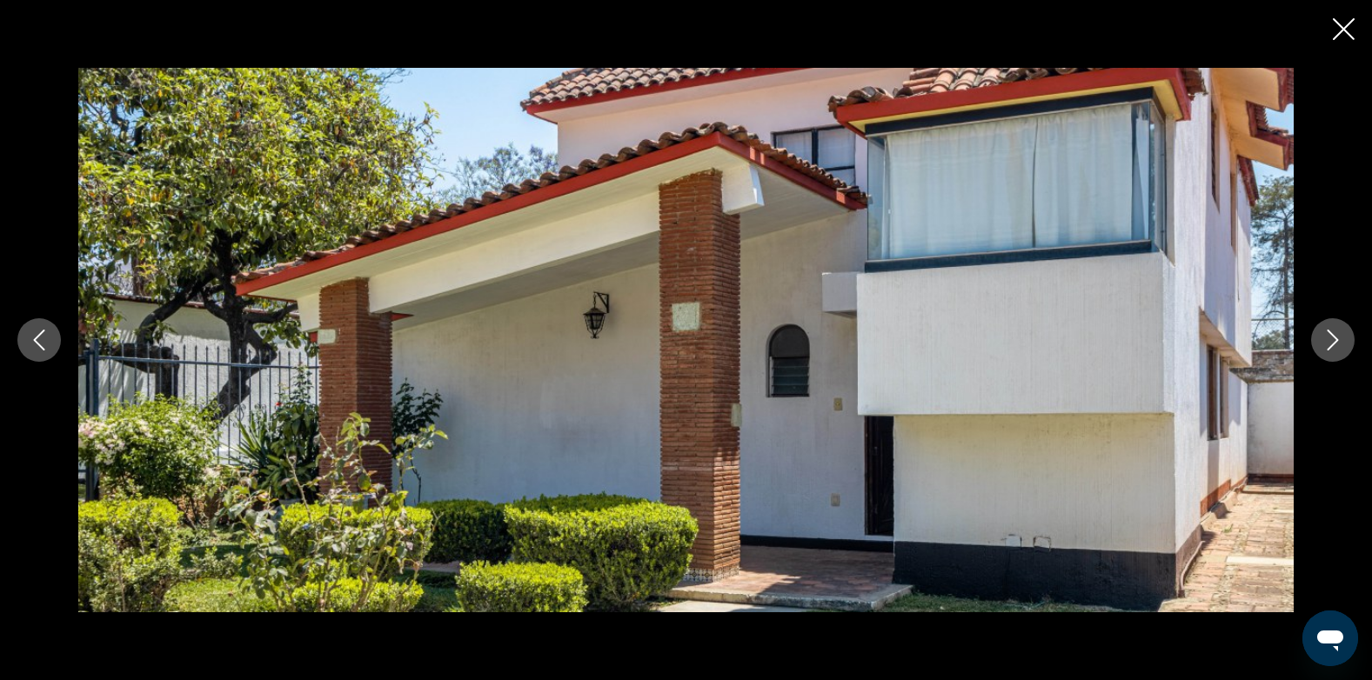
click at [1327, 340] on icon "Next image" at bounding box center [1333, 340] width 21 height 21
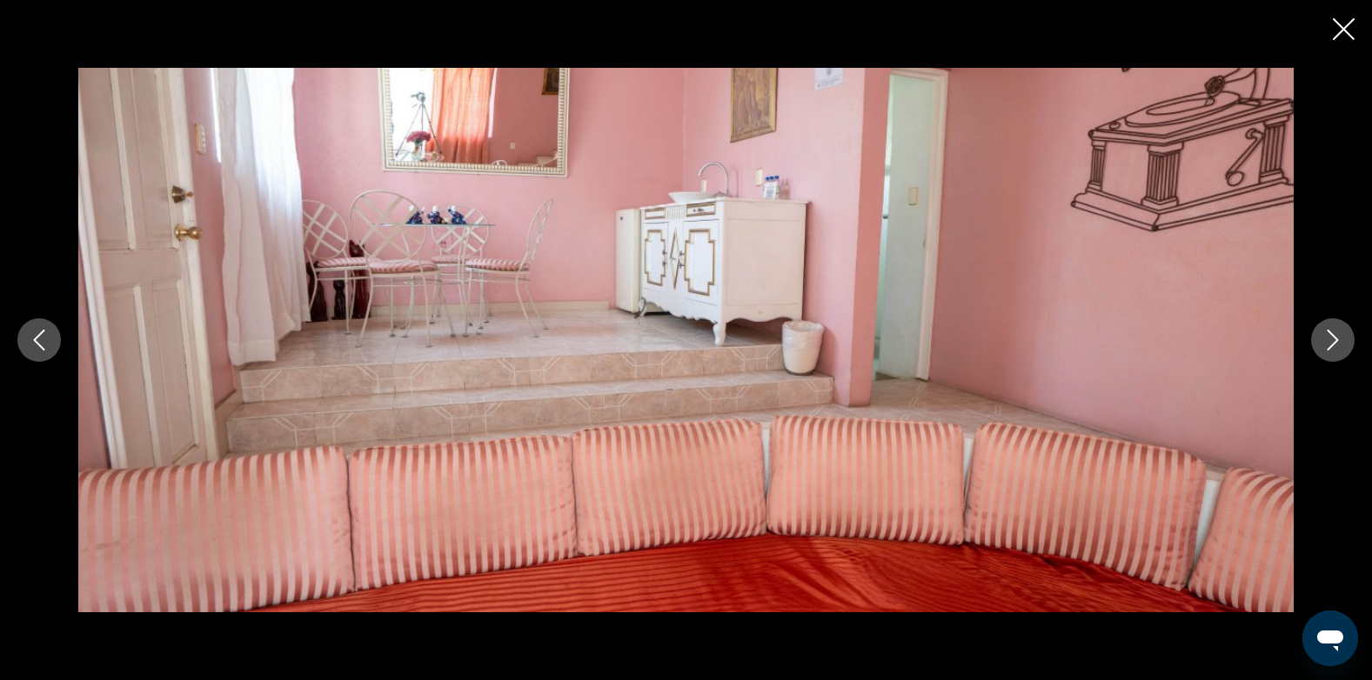
click at [1328, 340] on icon "Next image" at bounding box center [1333, 340] width 21 height 21
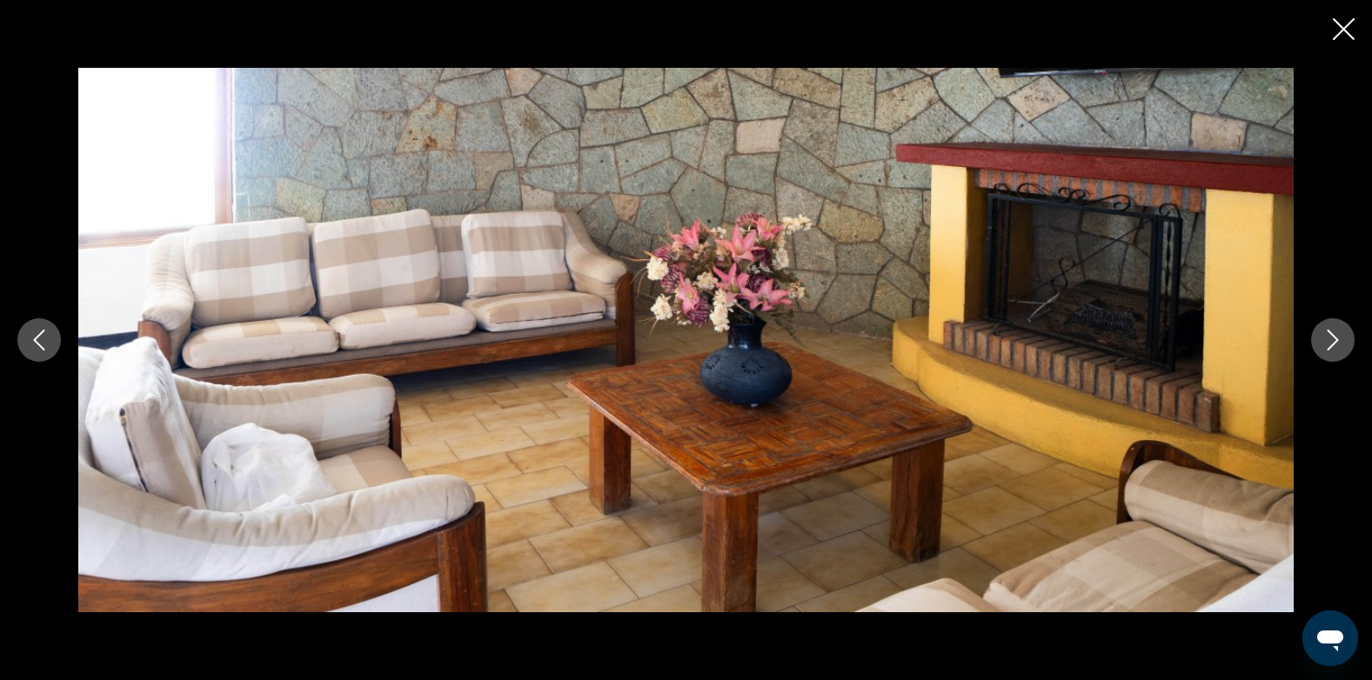
click at [1328, 340] on icon "Next image" at bounding box center [1333, 340] width 21 height 21
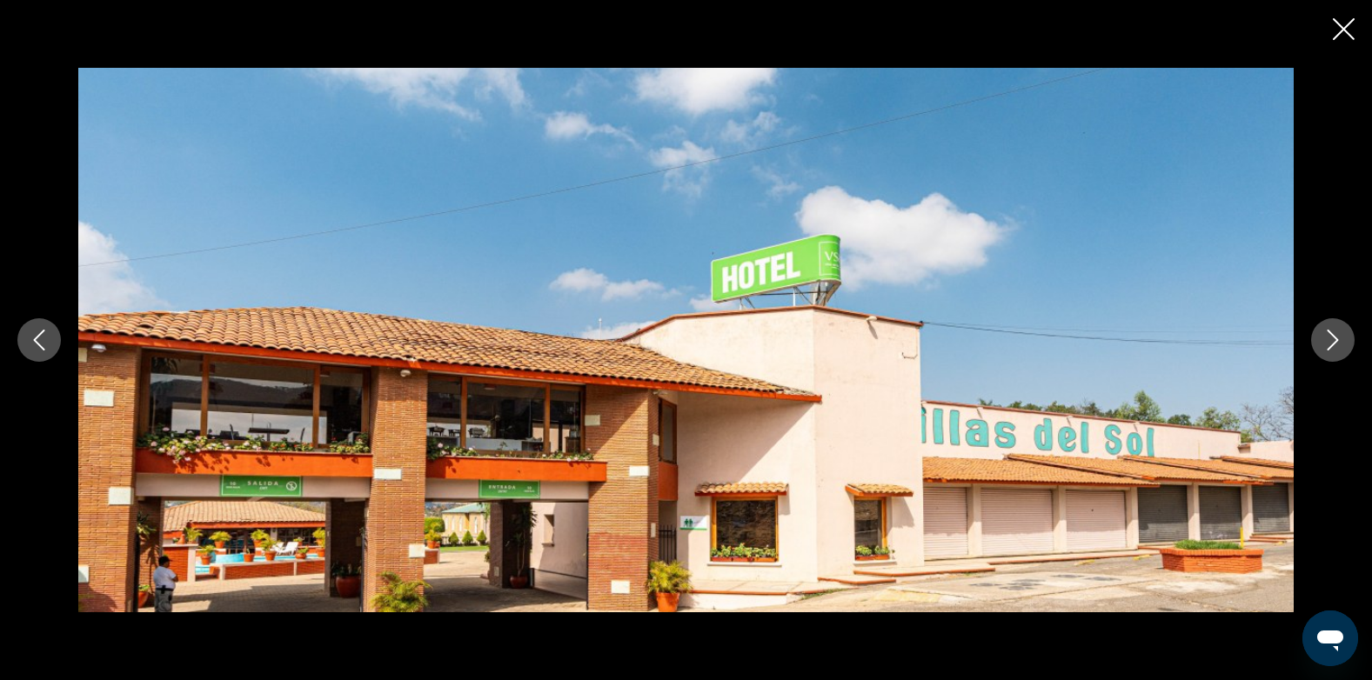
click at [1328, 340] on icon "Next image" at bounding box center [1333, 340] width 21 height 21
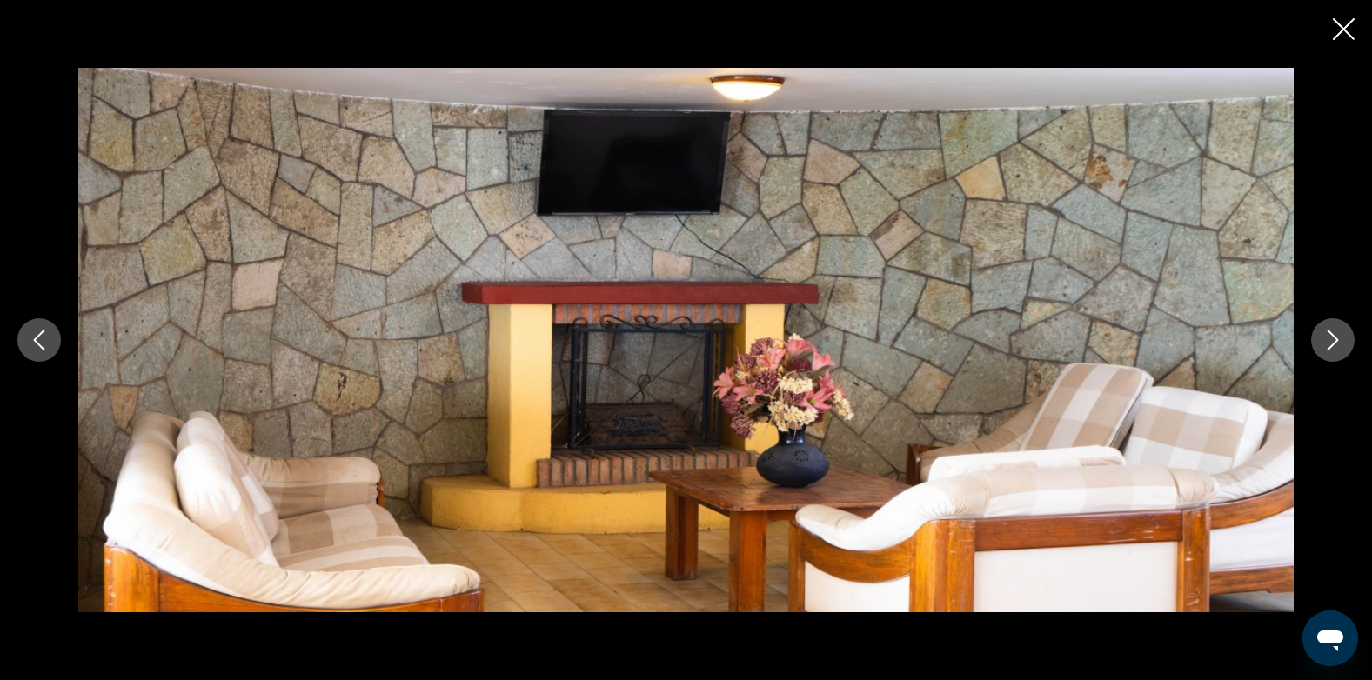
click at [1328, 340] on icon "Next image" at bounding box center [1333, 340] width 21 height 21
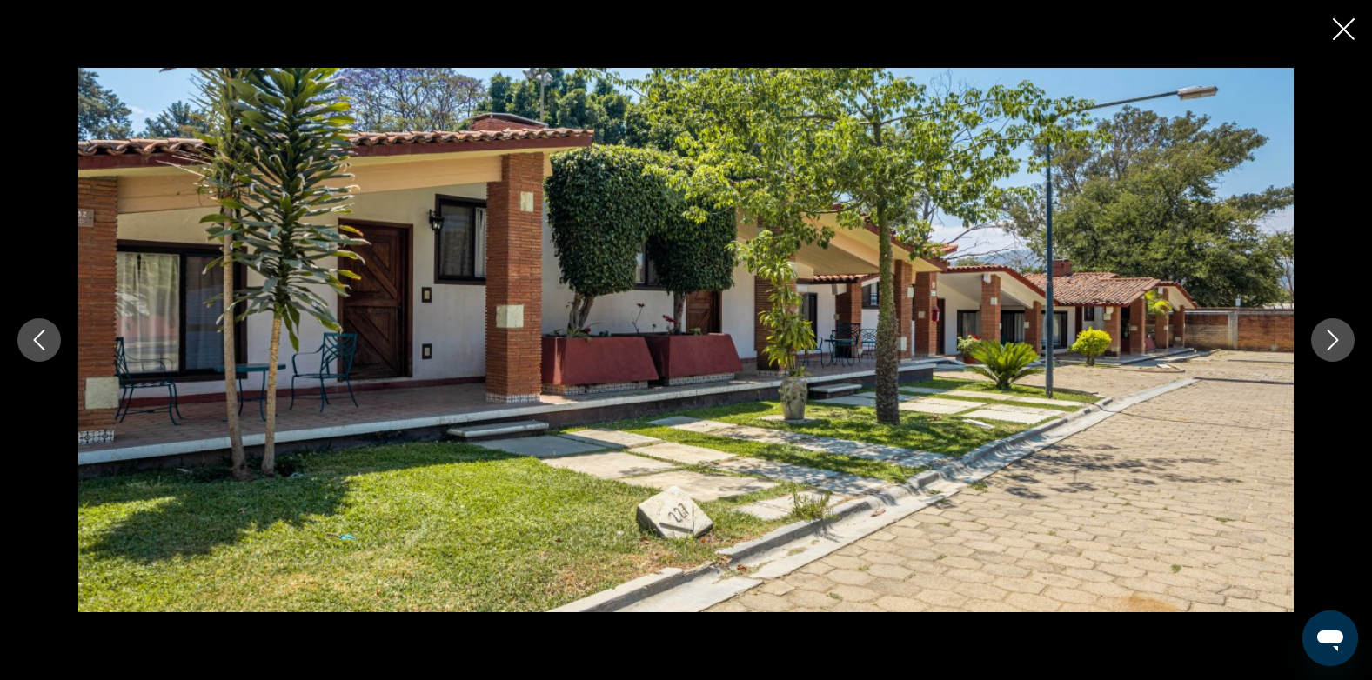
click at [1328, 340] on icon "Next image" at bounding box center [1333, 340] width 21 height 21
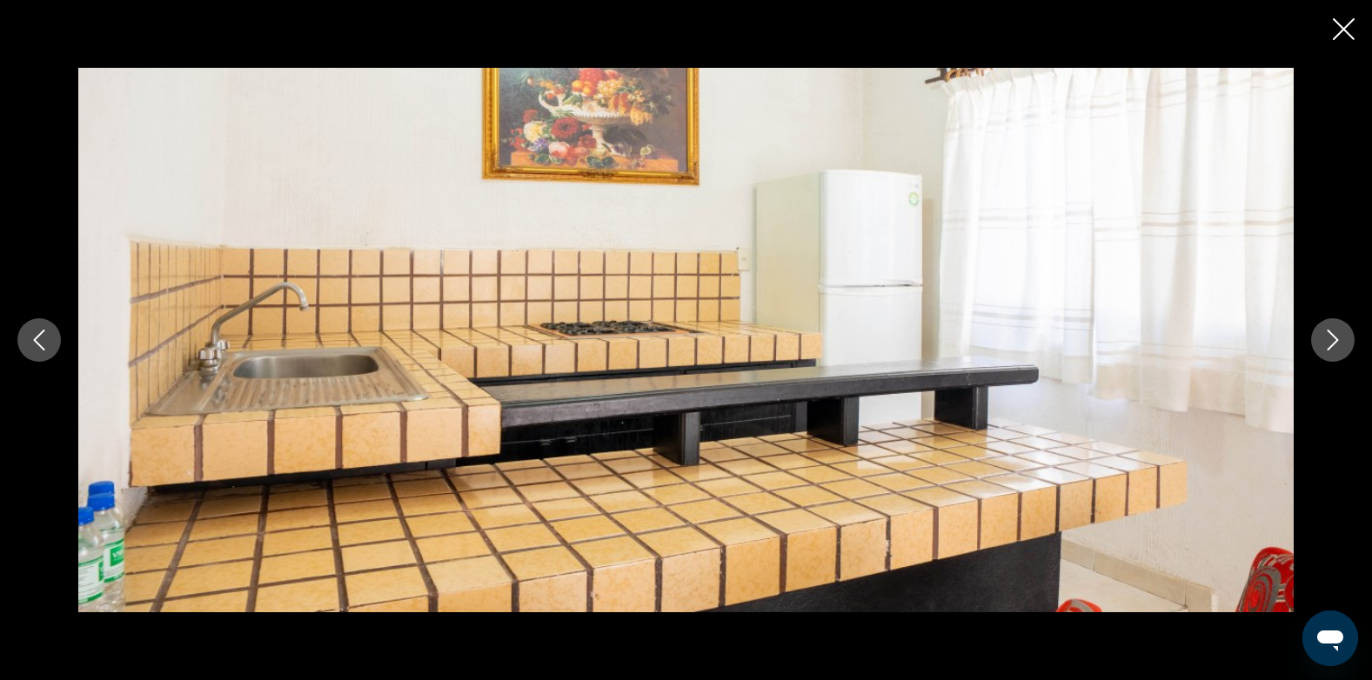
click at [1328, 340] on icon "Next image" at bounding box center [1333, 340] width 21 height 21
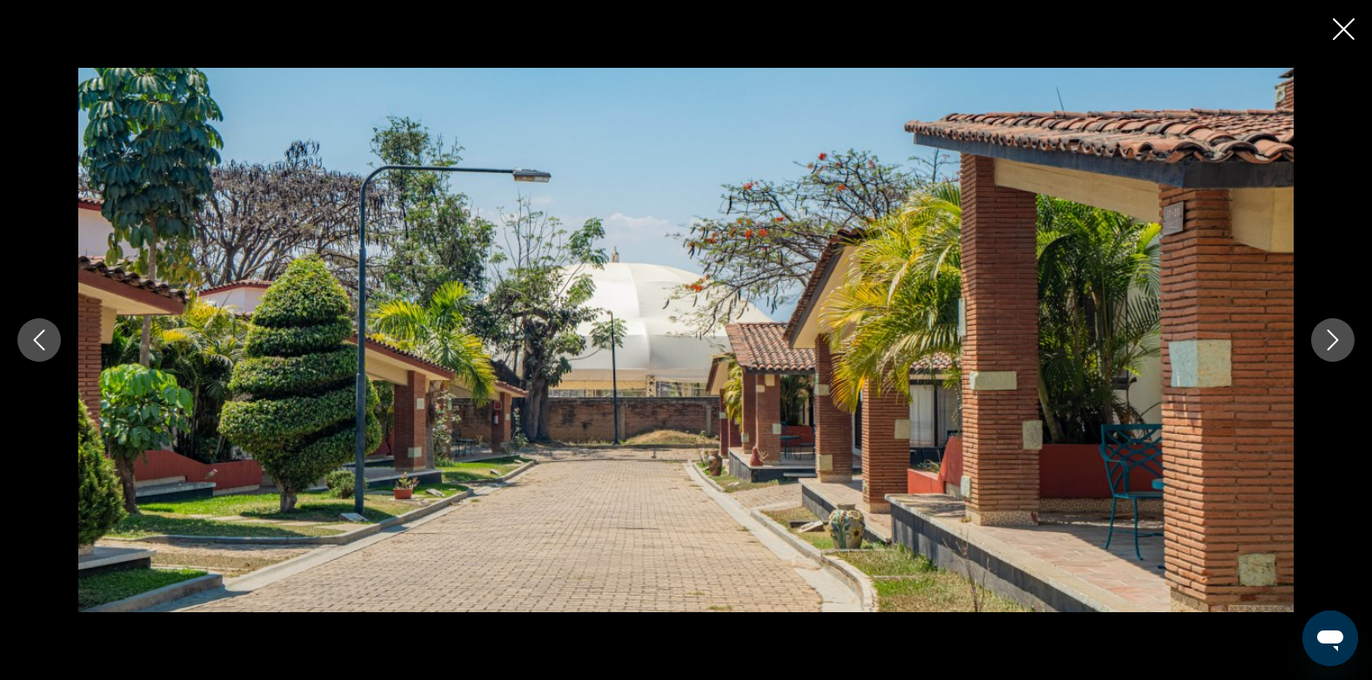
click at [1328, 340] on icon "Next image" at bounding box center [1333, 340] width 21 height 21
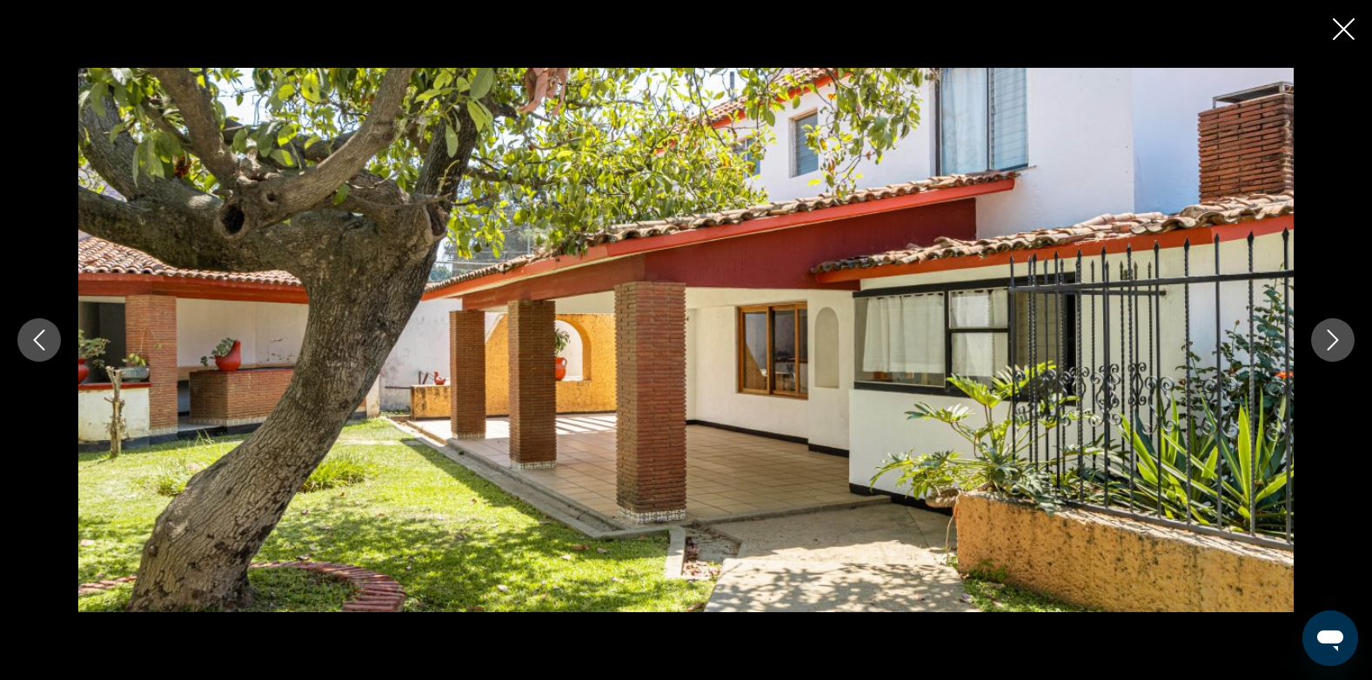
click at [1328, 340] on icon "Next image" at bounding box center [1333, 340] width 21 height 21
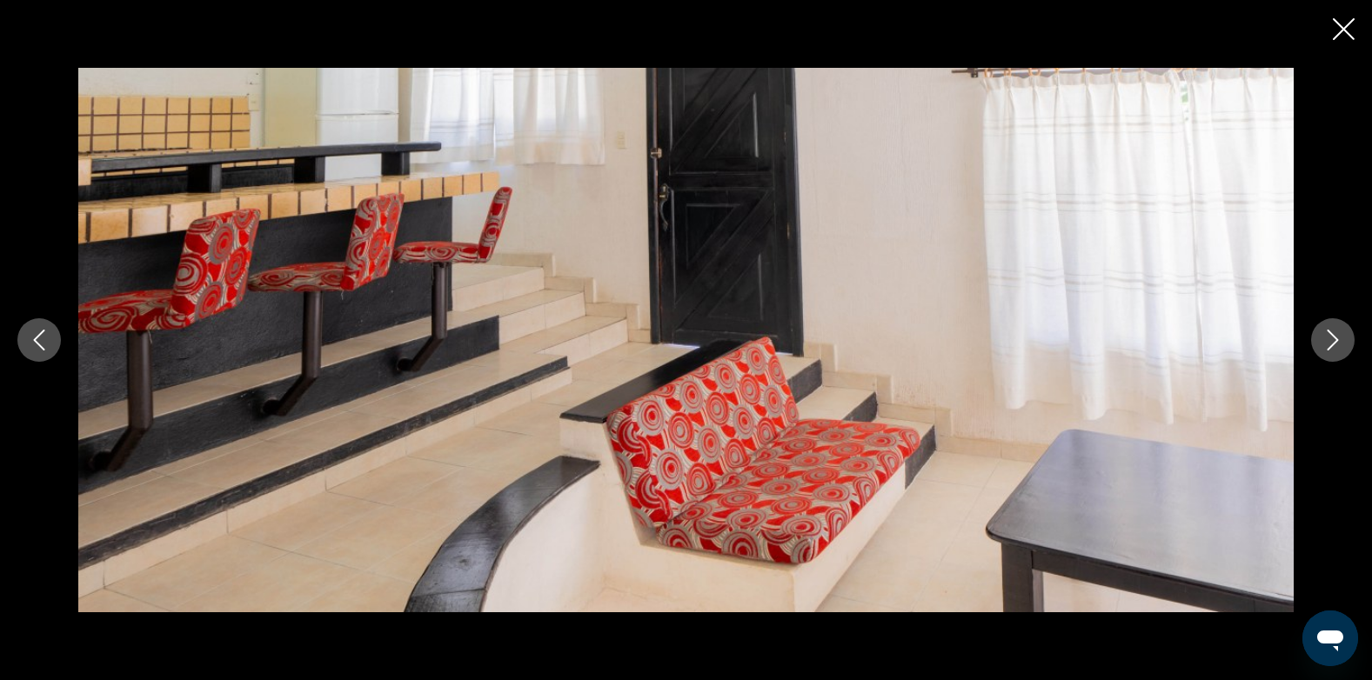
click at [1328, 340] on icon "Next image" at bounding box center [1333, 340] width 21 height 21
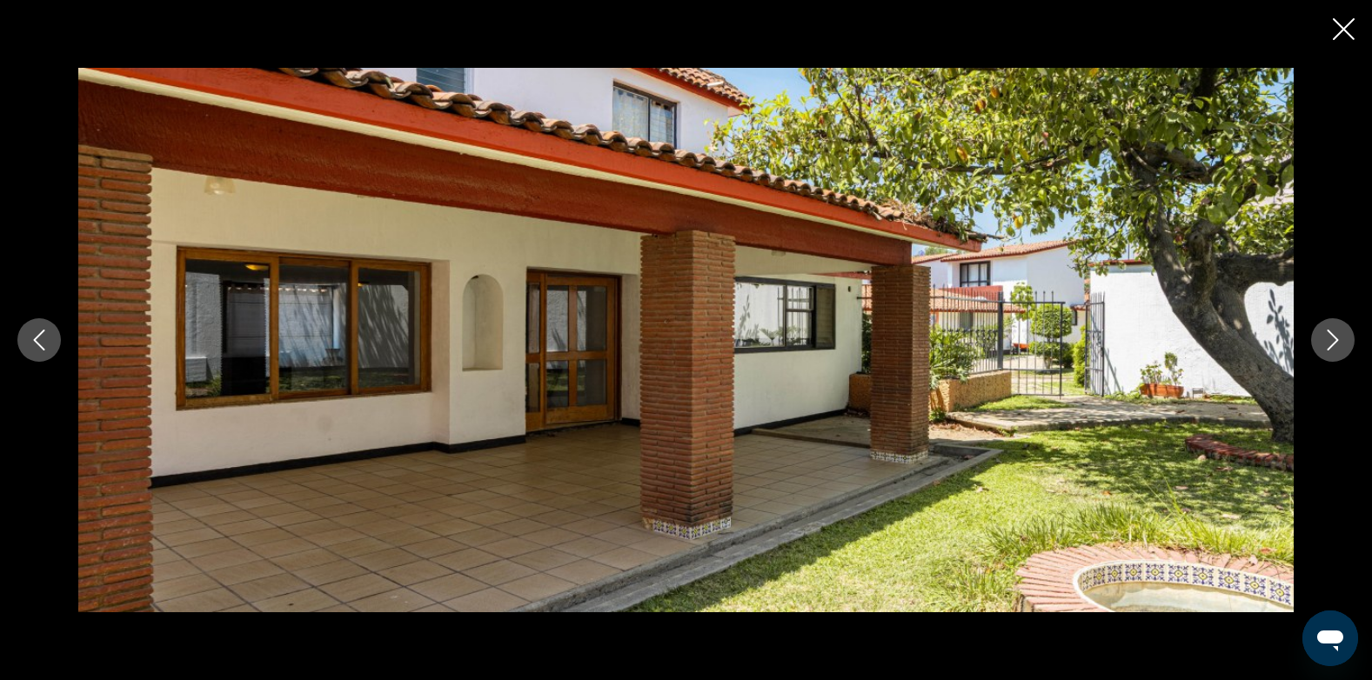
click at [1328, 340] on icon "Next image" at bounding box center [1333, 340] width 21 height 21
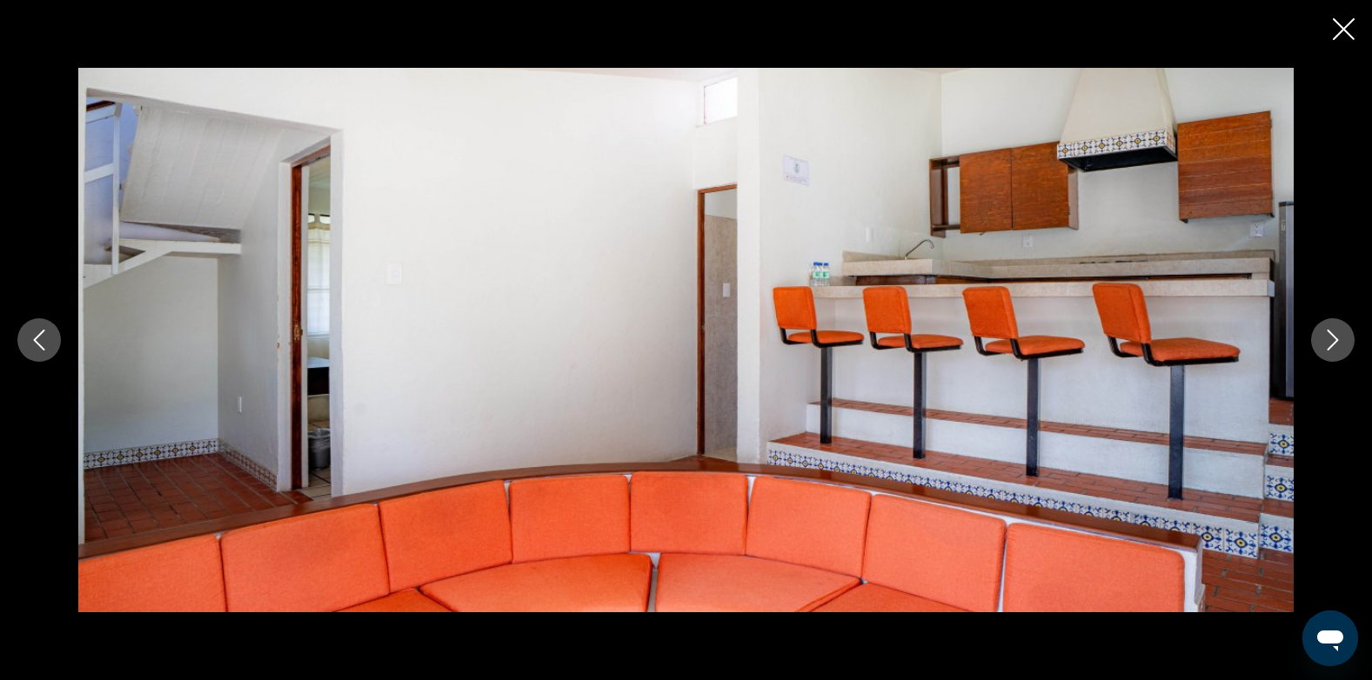
click at [1328, 340] on icon "Next image" at bounding box center [1333, 340] width 21 height 21
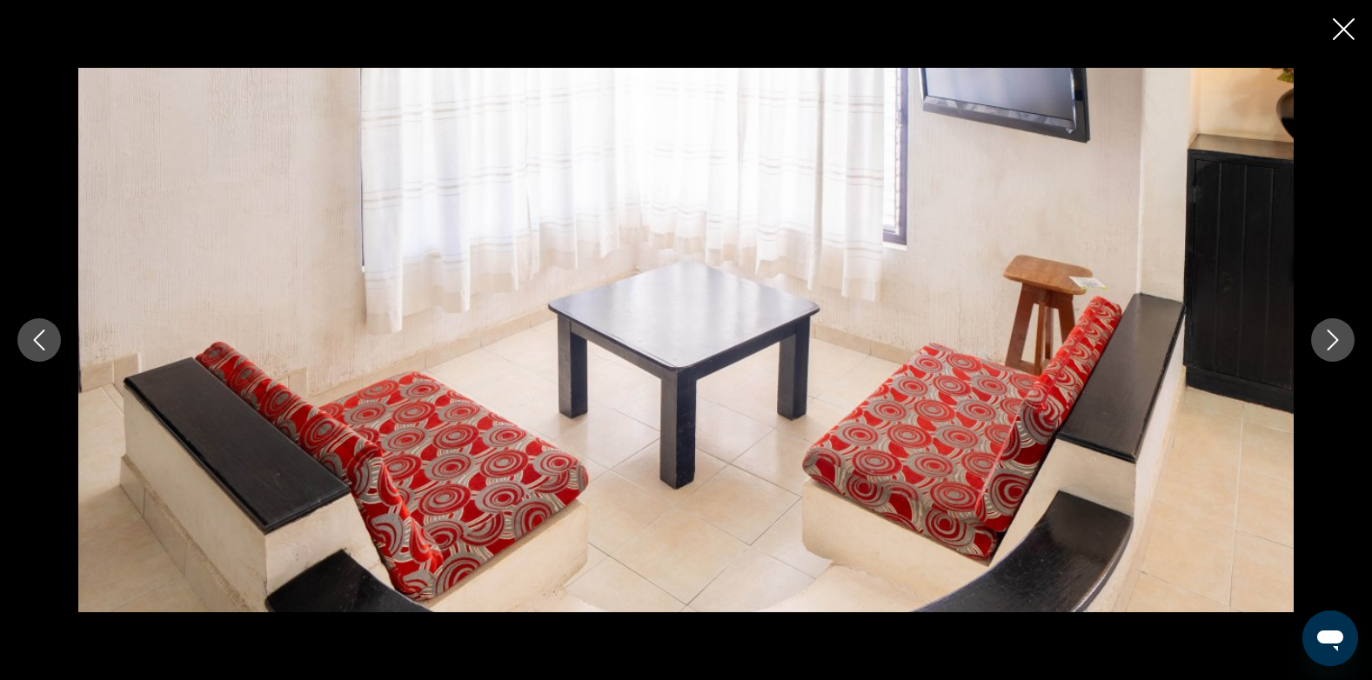
click at [1328, 340] on icon "Next image" at bounding box center [1333, 340] width 21 height 21
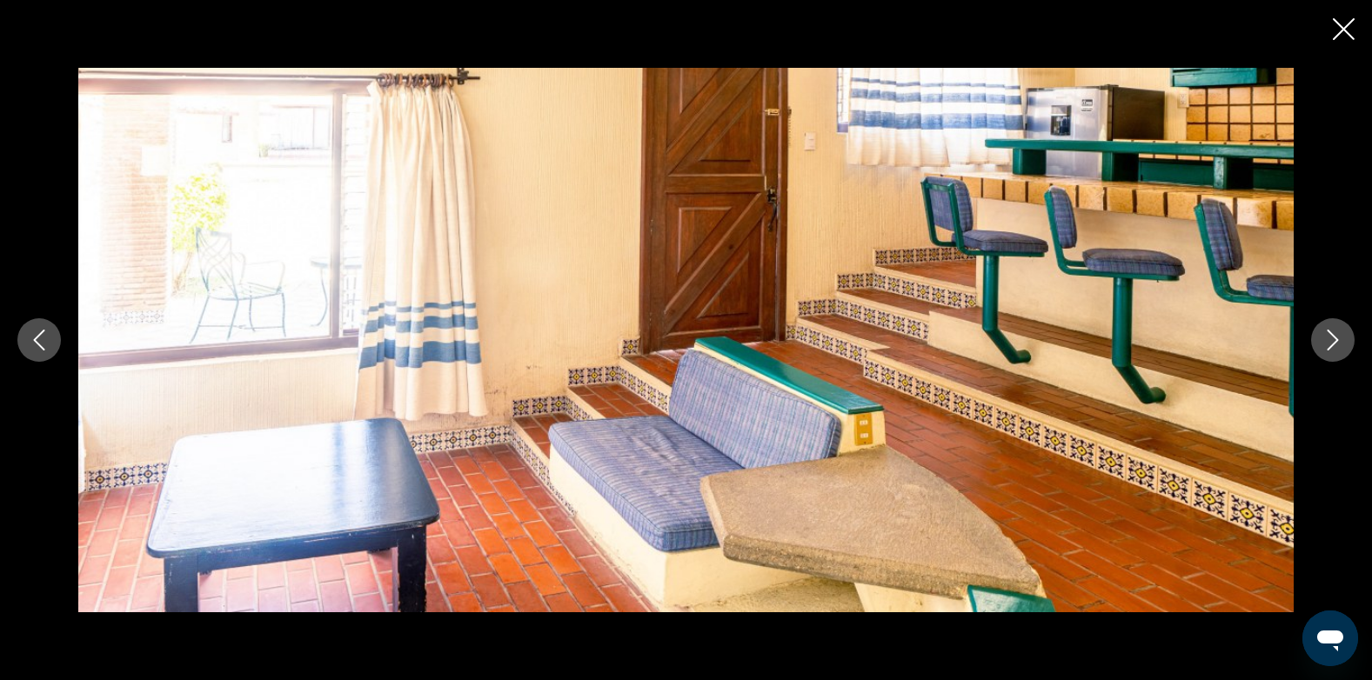
click at [1328, 340] on icon "Next image" at bounding box center [1333, 340] width 21 height 21
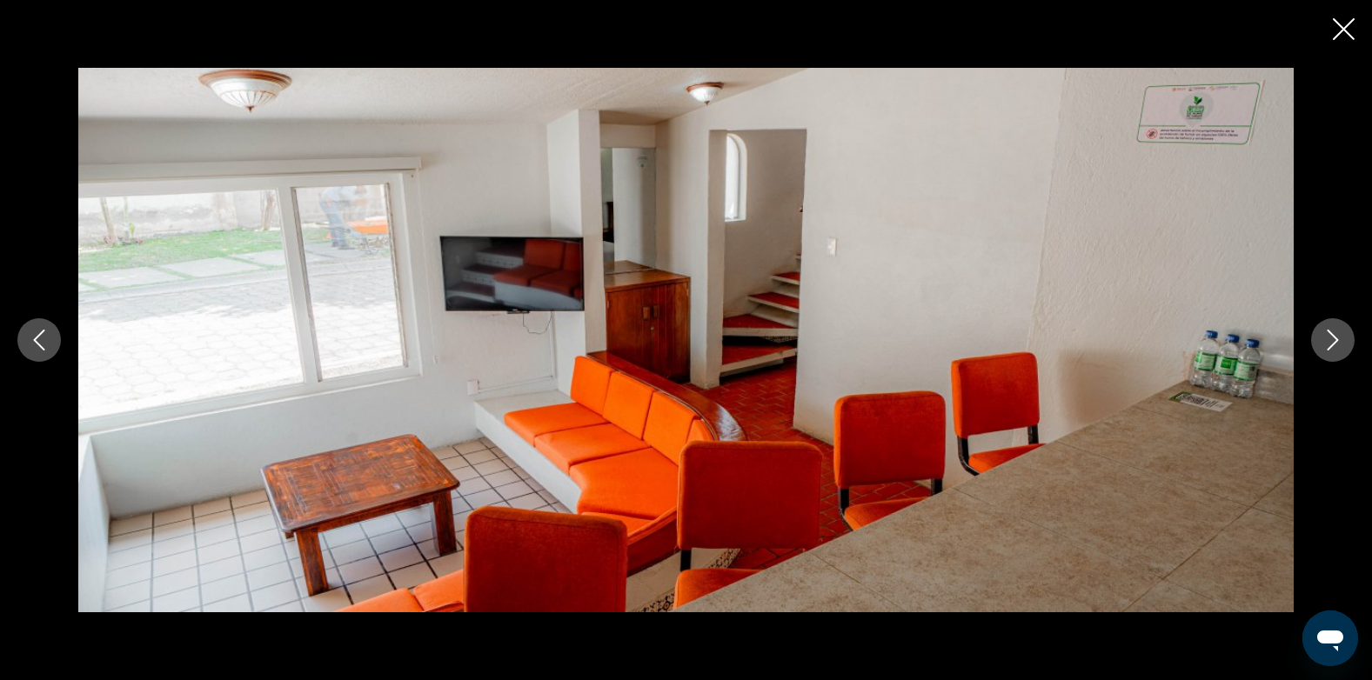
click at [1328, 340] on icon "Next image" at bounding box center [1333, 340] width 21 height 21
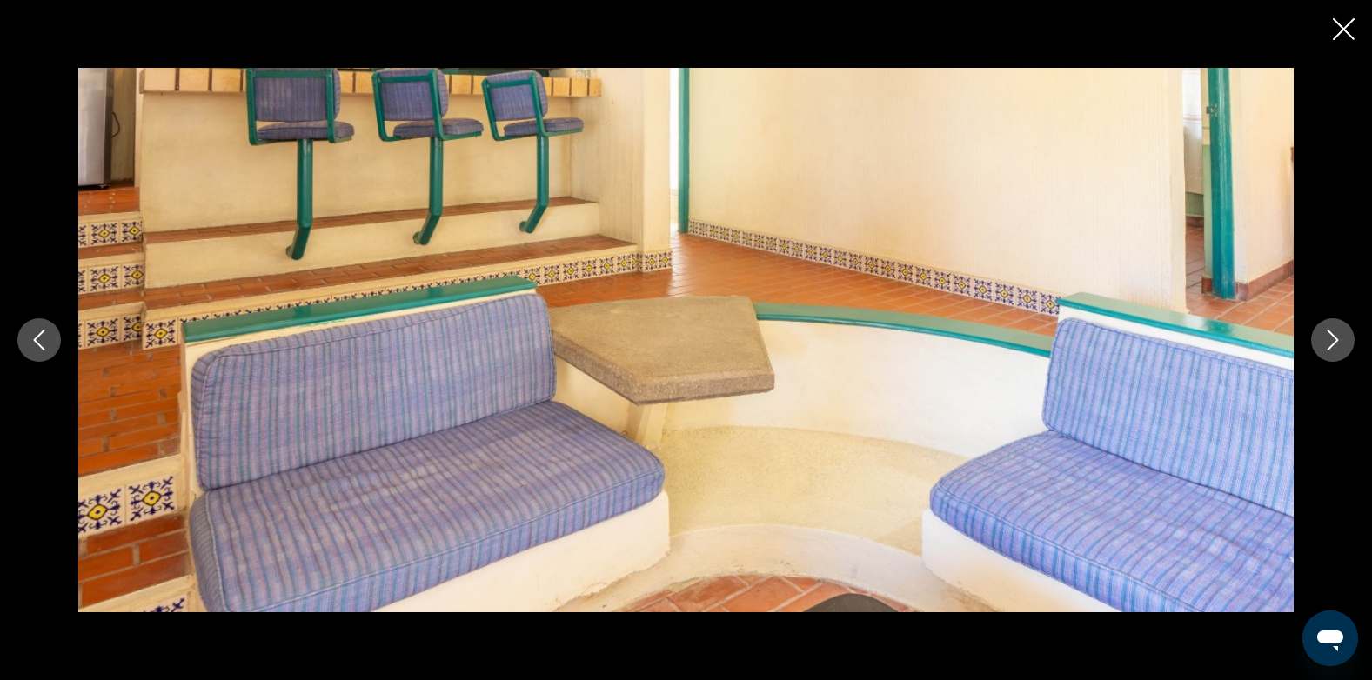
click at [1337, 28] on icon "Close slideshow" at bounding box center [1344, 29] width 22 height 22
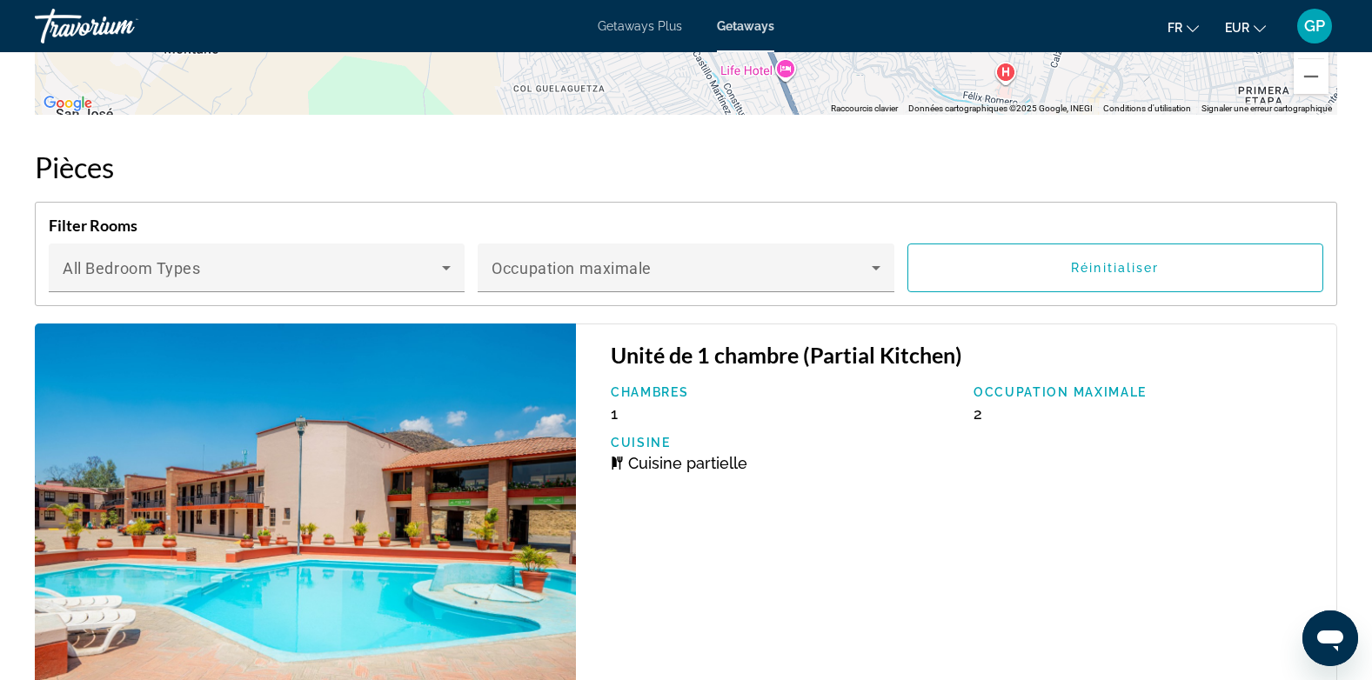
scroll to position [2134, 0]
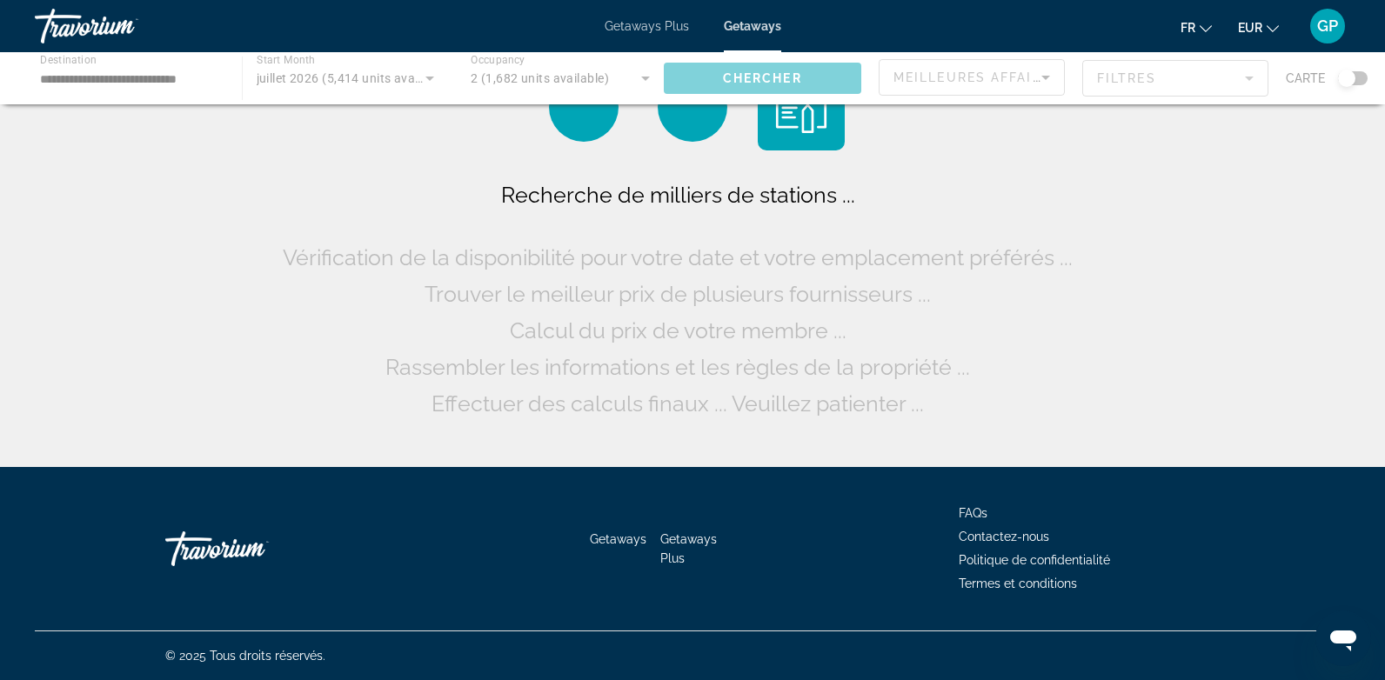
click at [119, 60] on div "Main content" at bounding box center [692, 78] width 1385 height 52
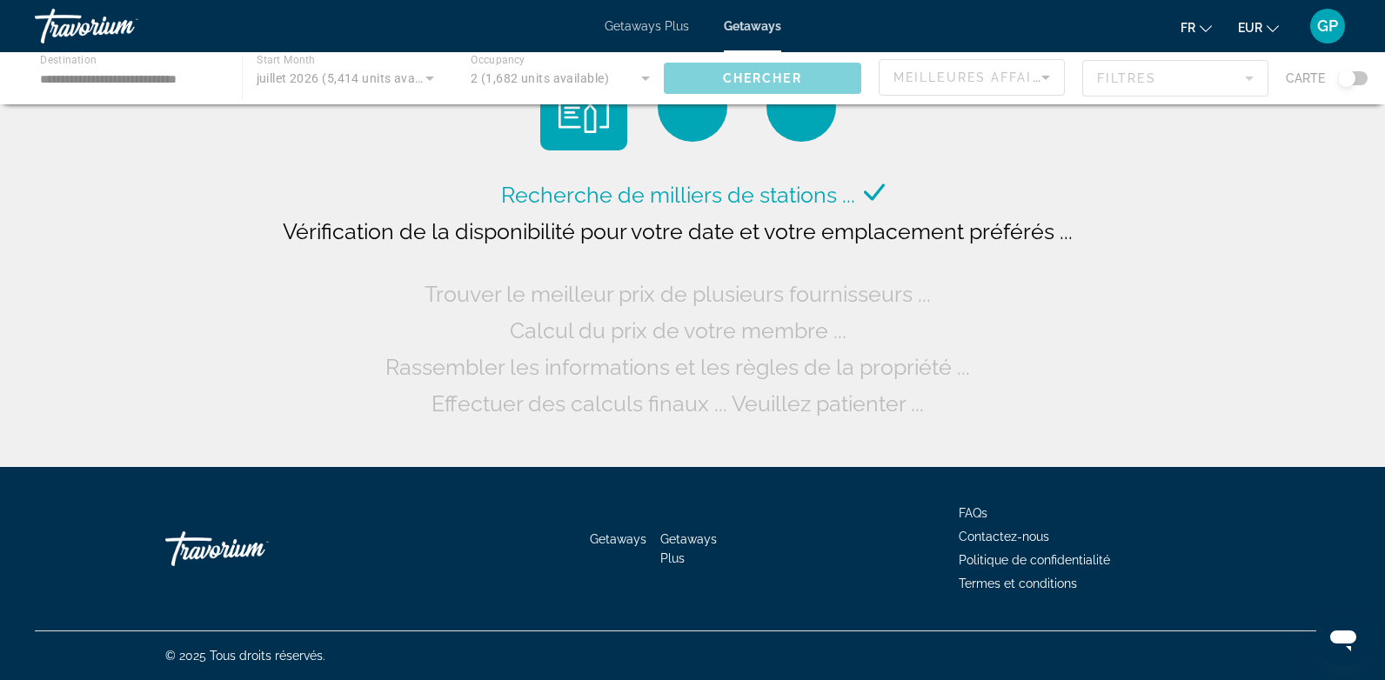
click at [119, 71] on div "Main content" at bounding box center [692, 78] width 1385 height 52
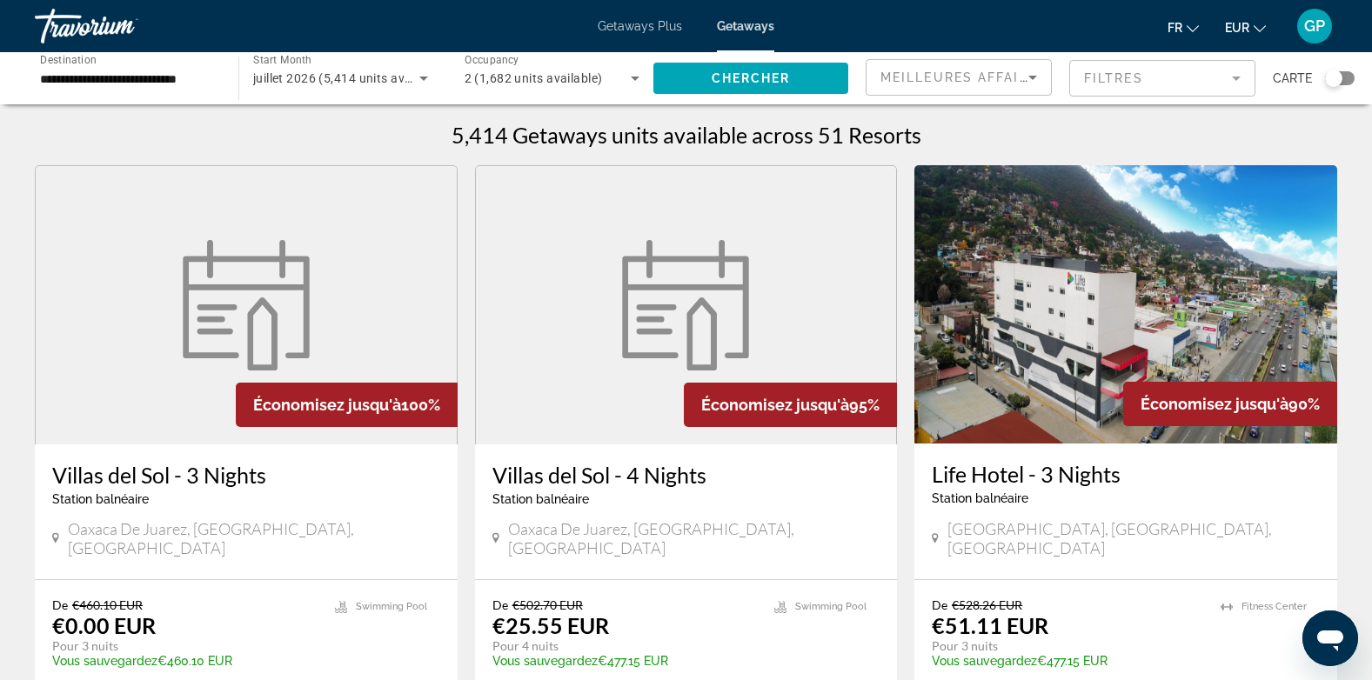
click at [143, 79] on input "**********" at bounding box center [128, 79] width 176 height 21
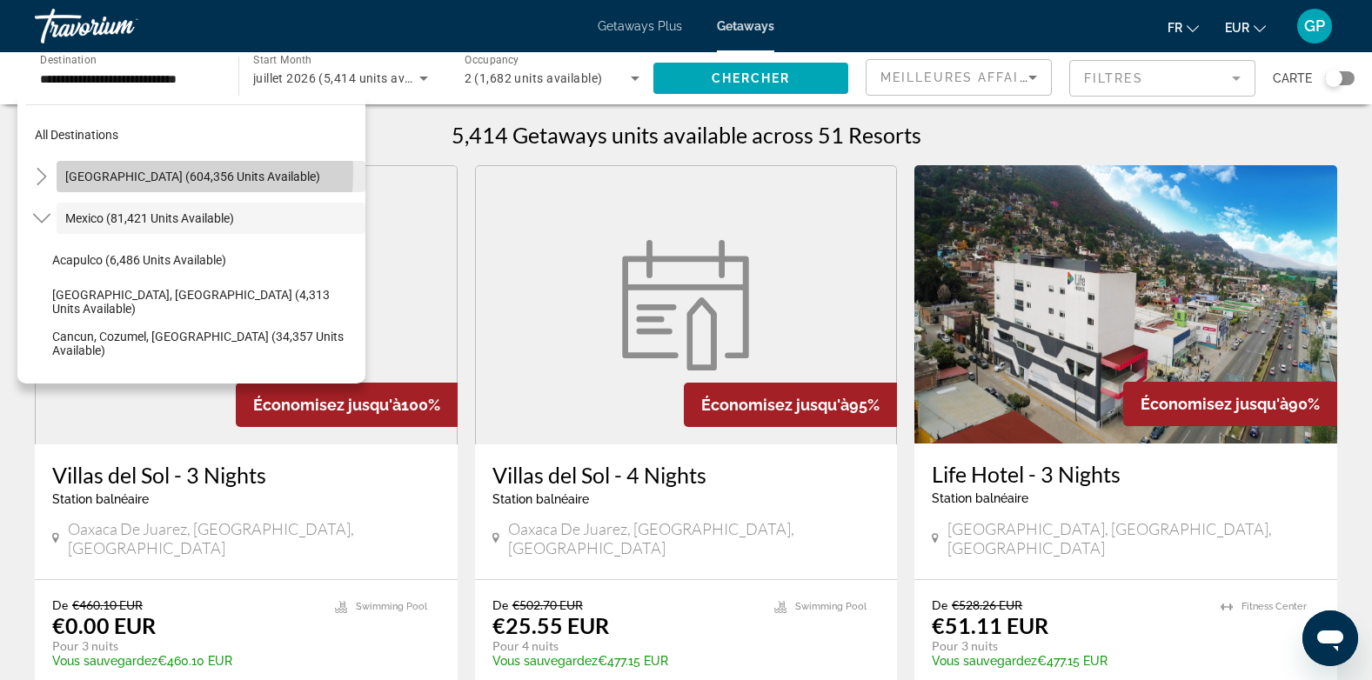
click at [85, 171] on span "[GEOGRAPHIC_DATA] (604,356 units available)" at bounding box center [192, 177] width 255 height 14
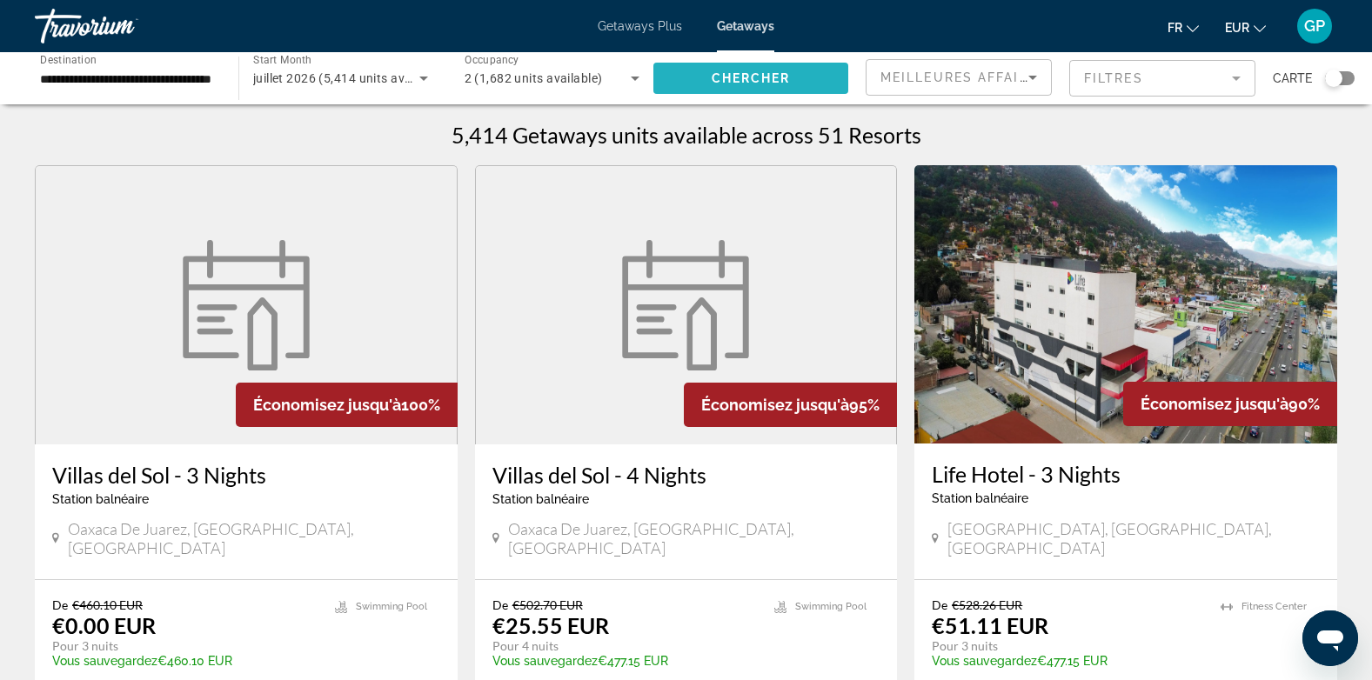
click at [776, 79] on span "Chercher" at bounding box center [751, 78] width 79 height 14
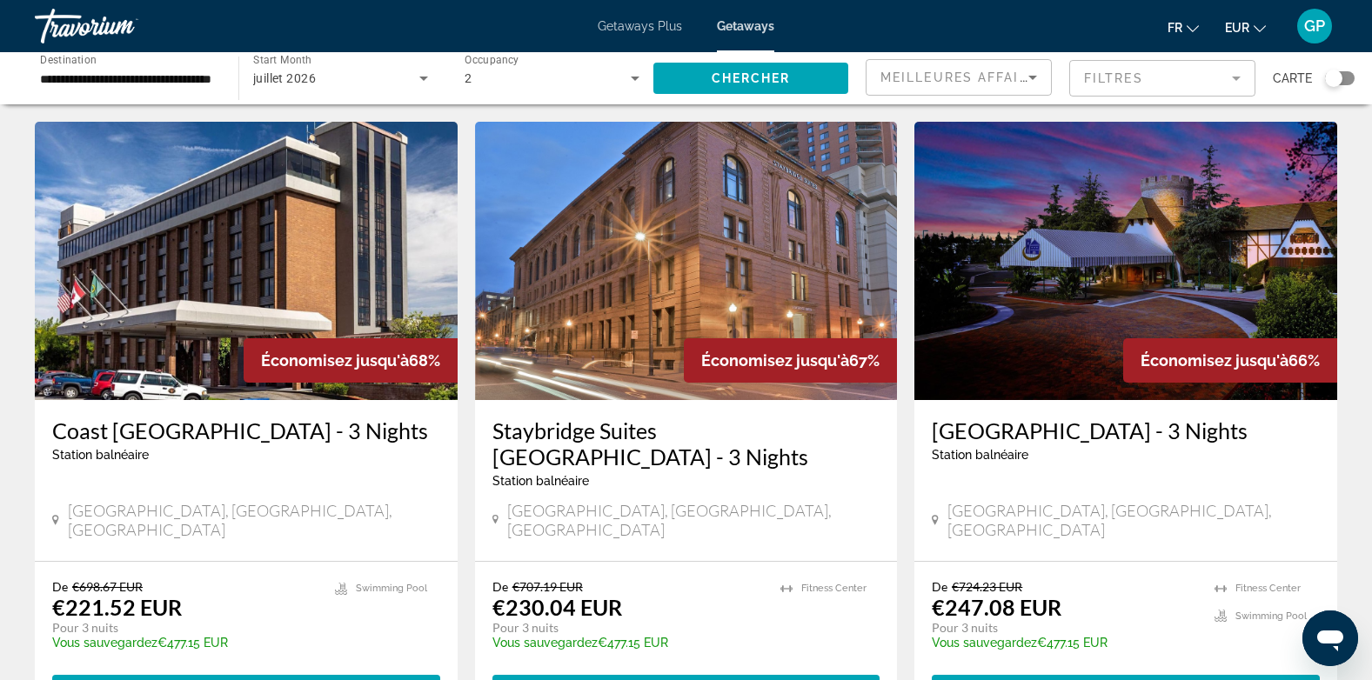
scroll to position [1305, 0]
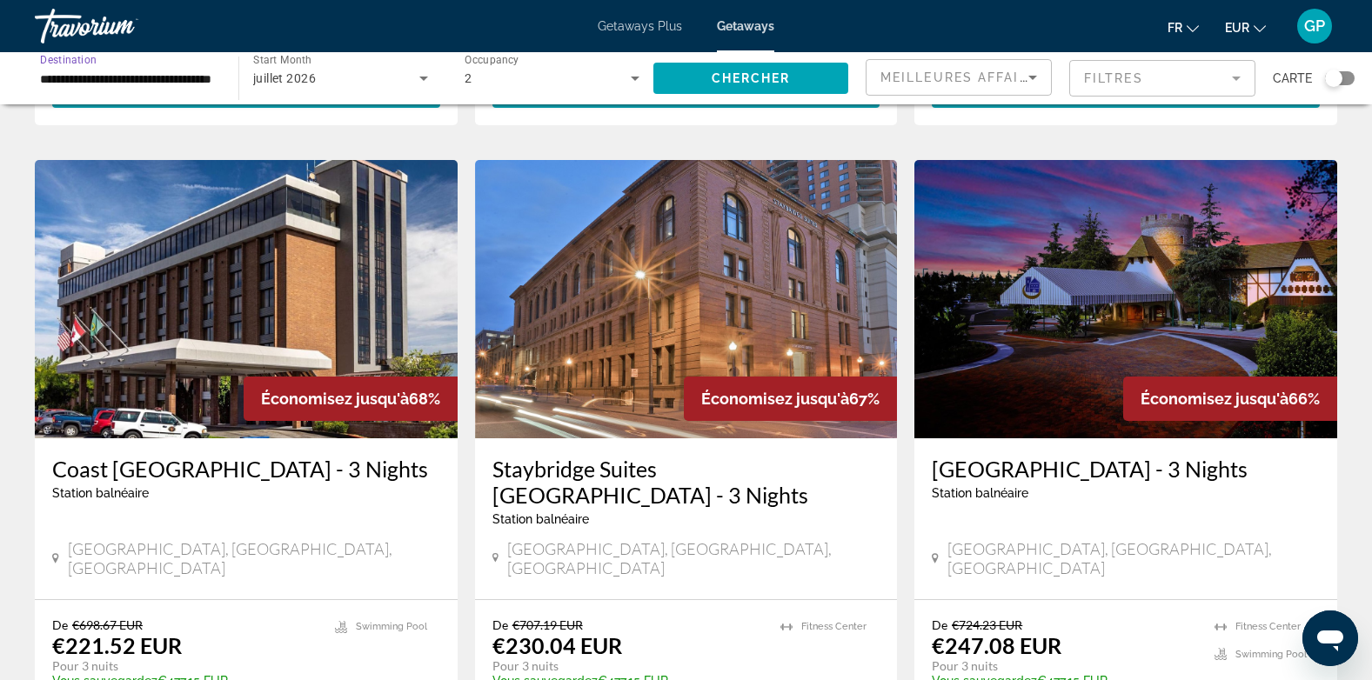
click at [47, 77] on input "**********" at bounding box center [128, 79] width 176 height 21
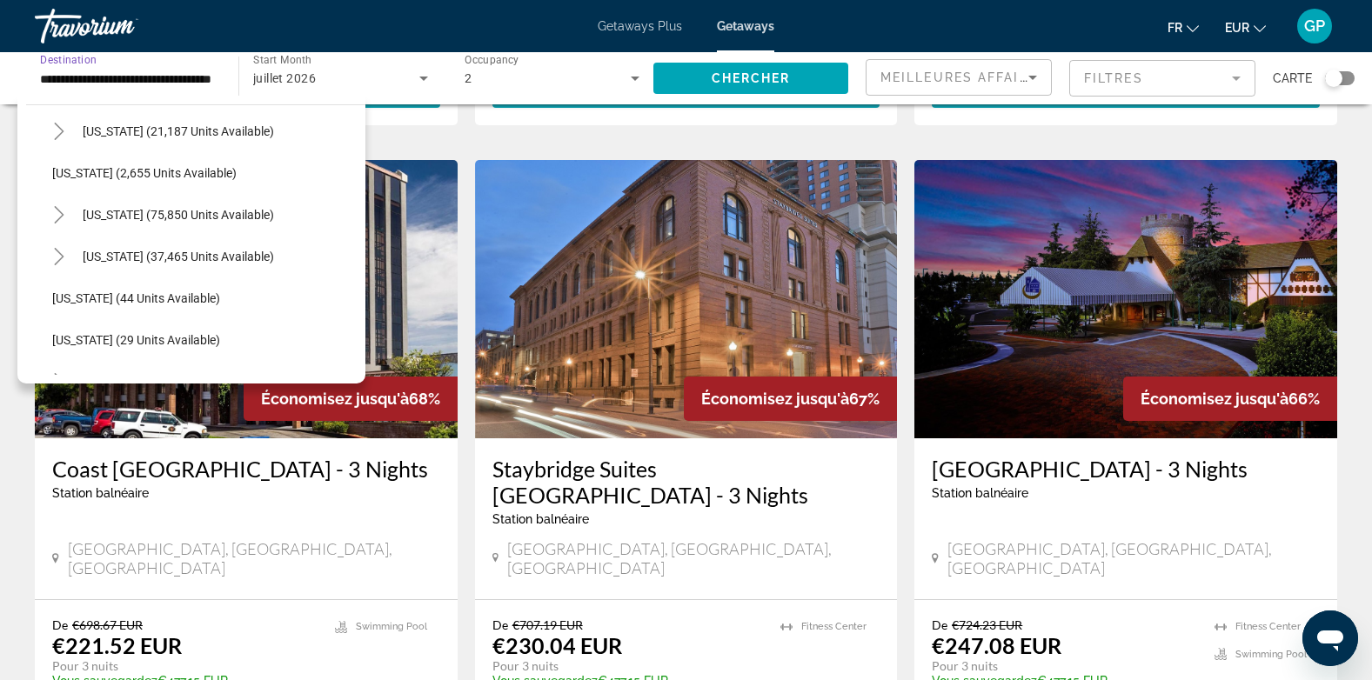
scroll to position [0, 0]
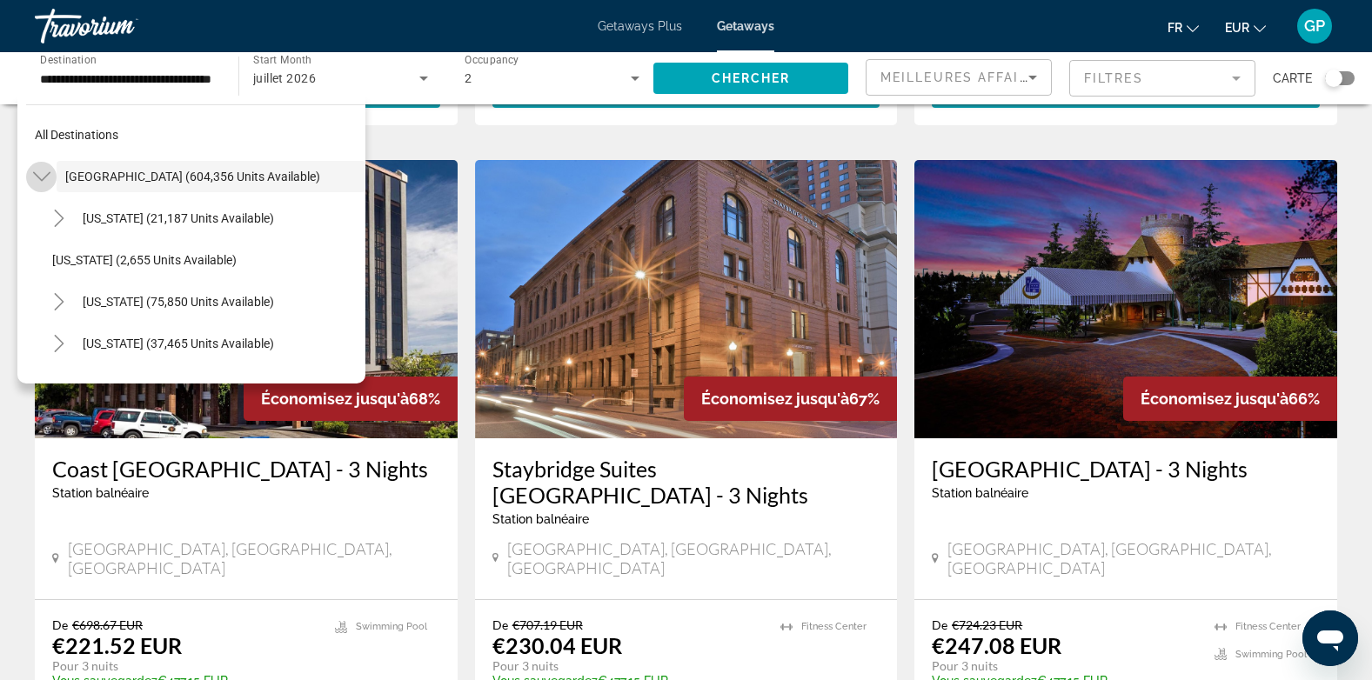
click at [38, 175] on icon "Toggle United States (604,356 units available)" at bounding box center [41, 176] width 17 height 17
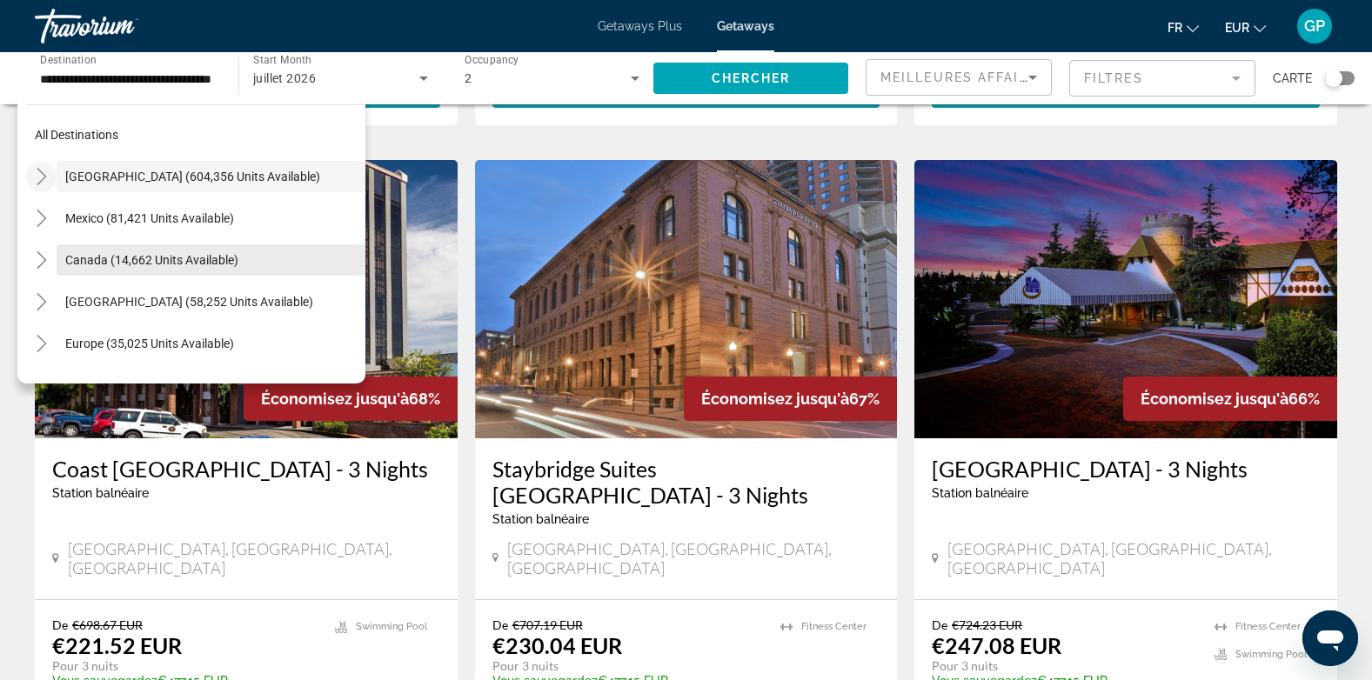
click at [90, 256] on span "Canada (14,662 units available)" at bounding box center [151, 260] width 173 height 14
type input "**********"
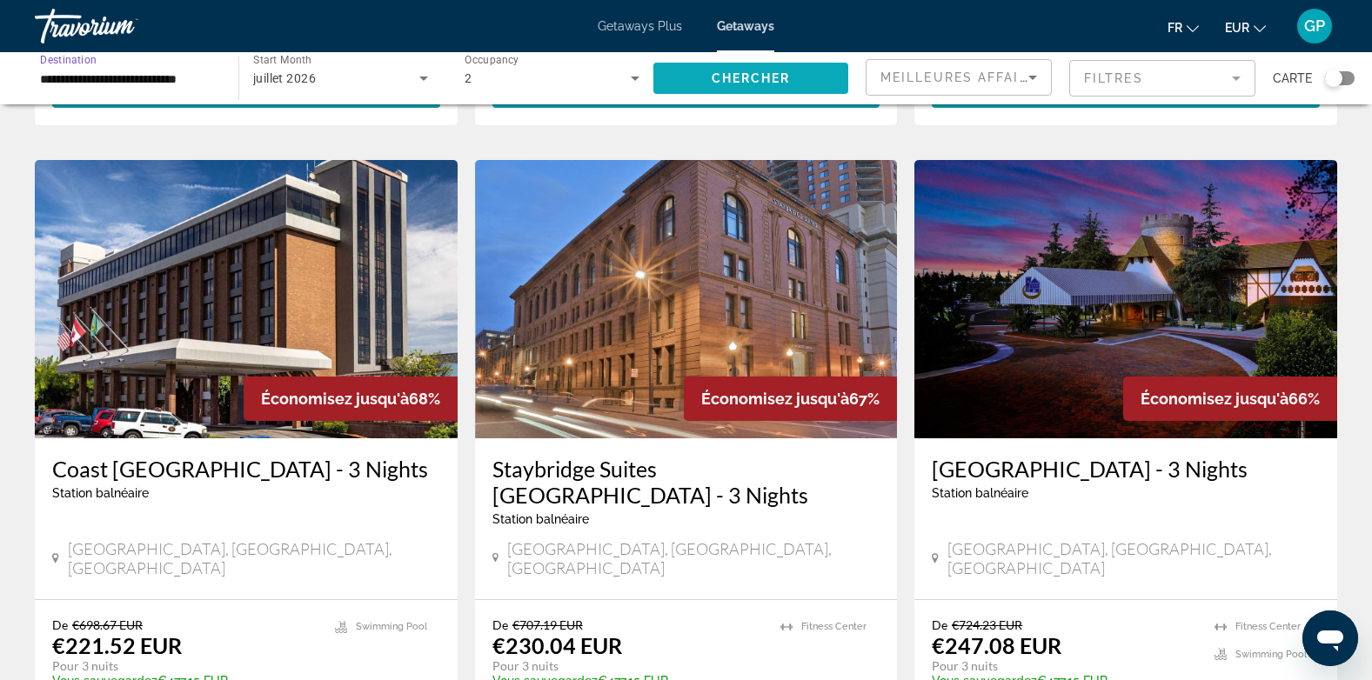
click at [755, 78] on span "Chercher" at bounding box center [751, 78] width 79 height 14
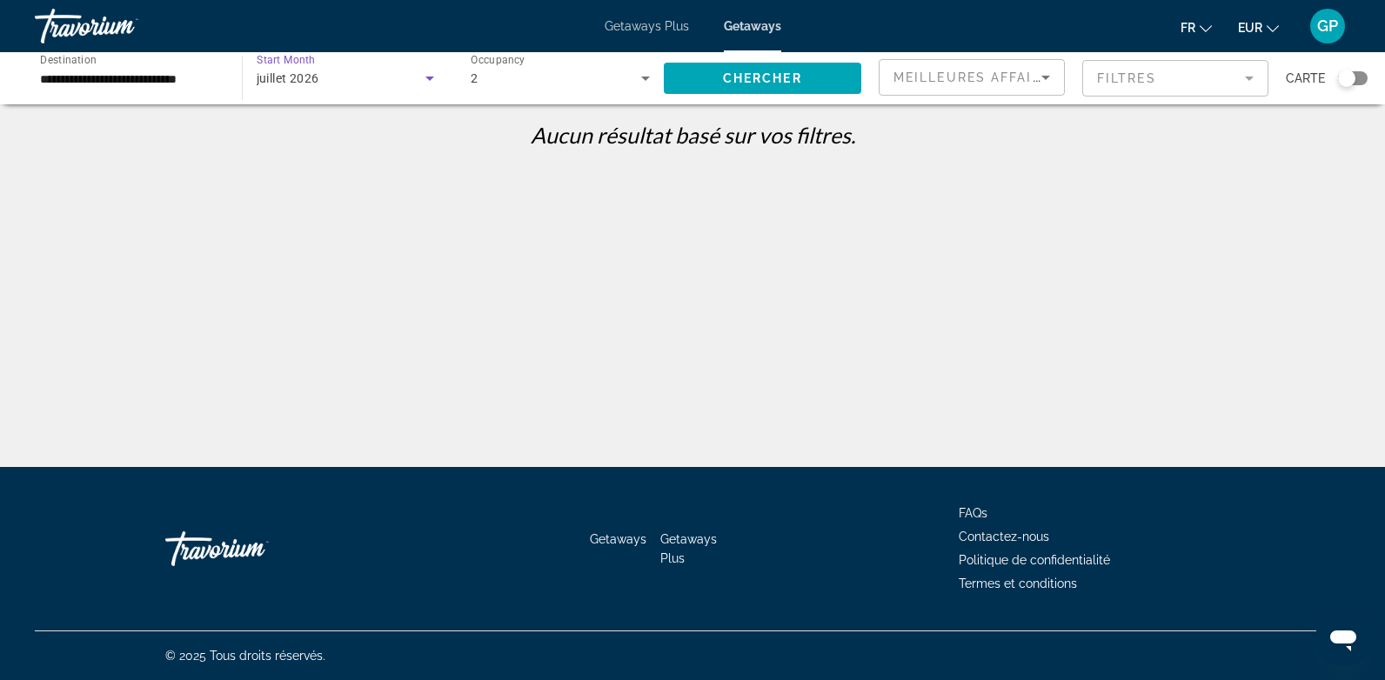
click at [327, 79] on div "juillet 2026" at bounding box center [342, 78] width 170 height 21
drag, startPoint x: 318, startPoint y: 132, endPoint x: 413, endPoint y: 117, distance: 96.1
click at [320, 132] on span "Tous les mois" at bounding box center [292, 131] width 72 height 14
click at [809, 87] on span "Search widget" at bounding box center [763, 78] width 198 height 42
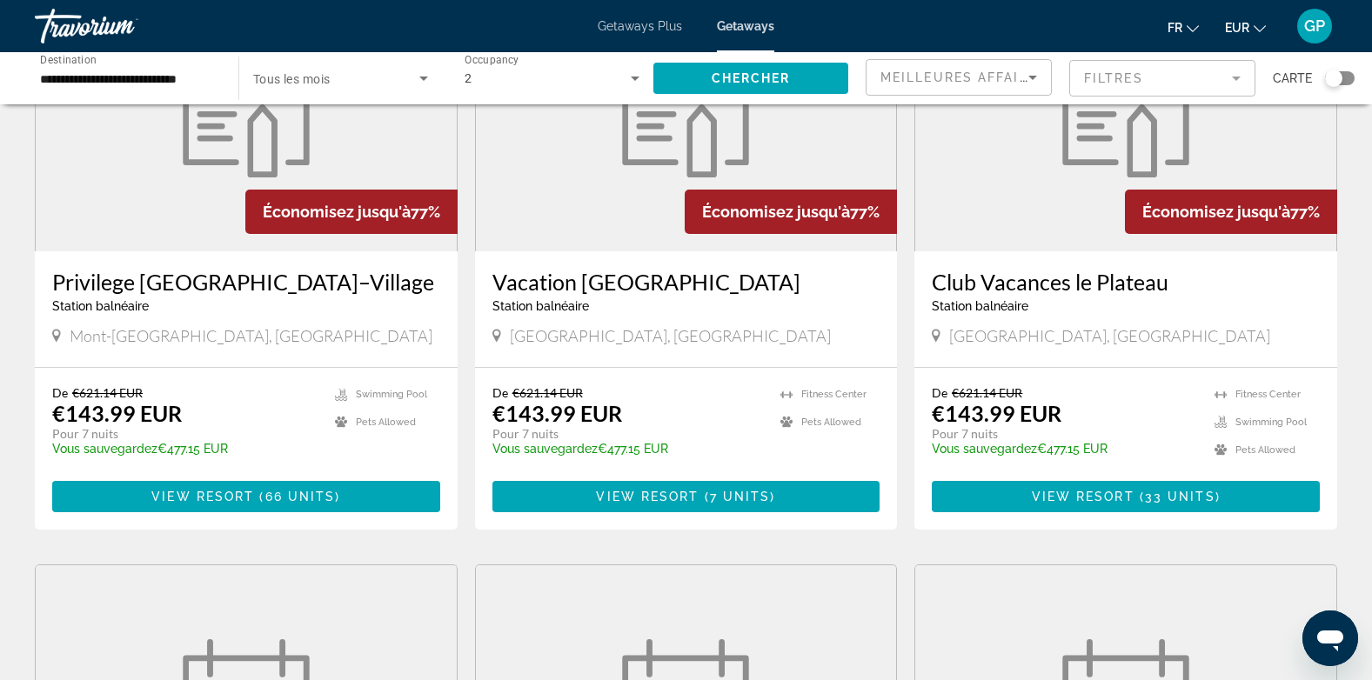
scroll to position [783, 0]
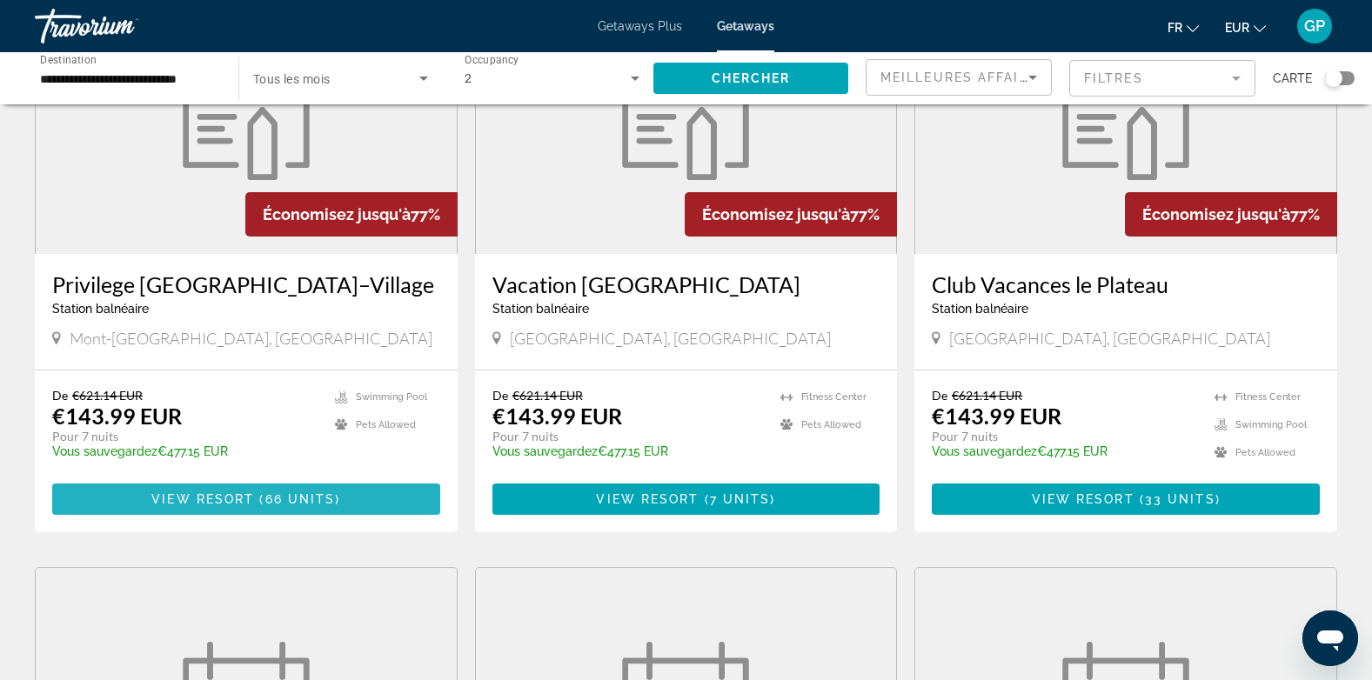
click at [230, 506] on span "Main content" at bounding box center [246, 500] width 388 height 42
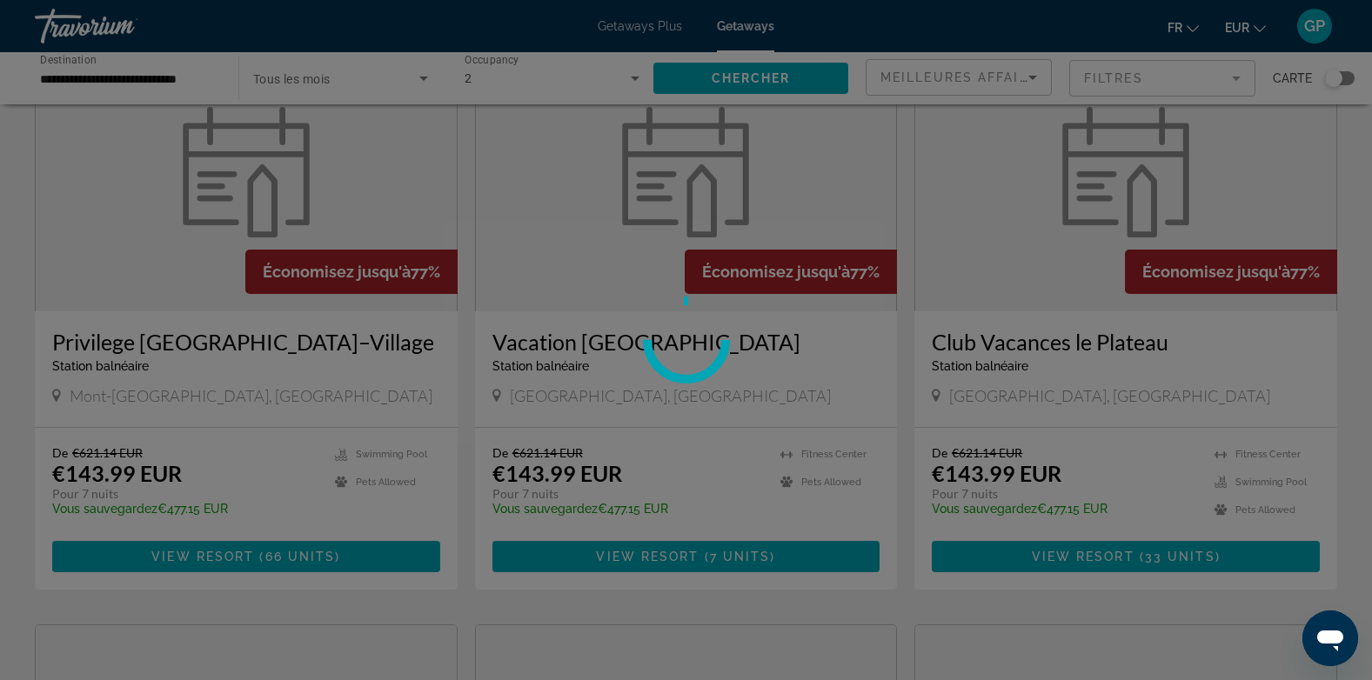
scroll to position [696, 0]
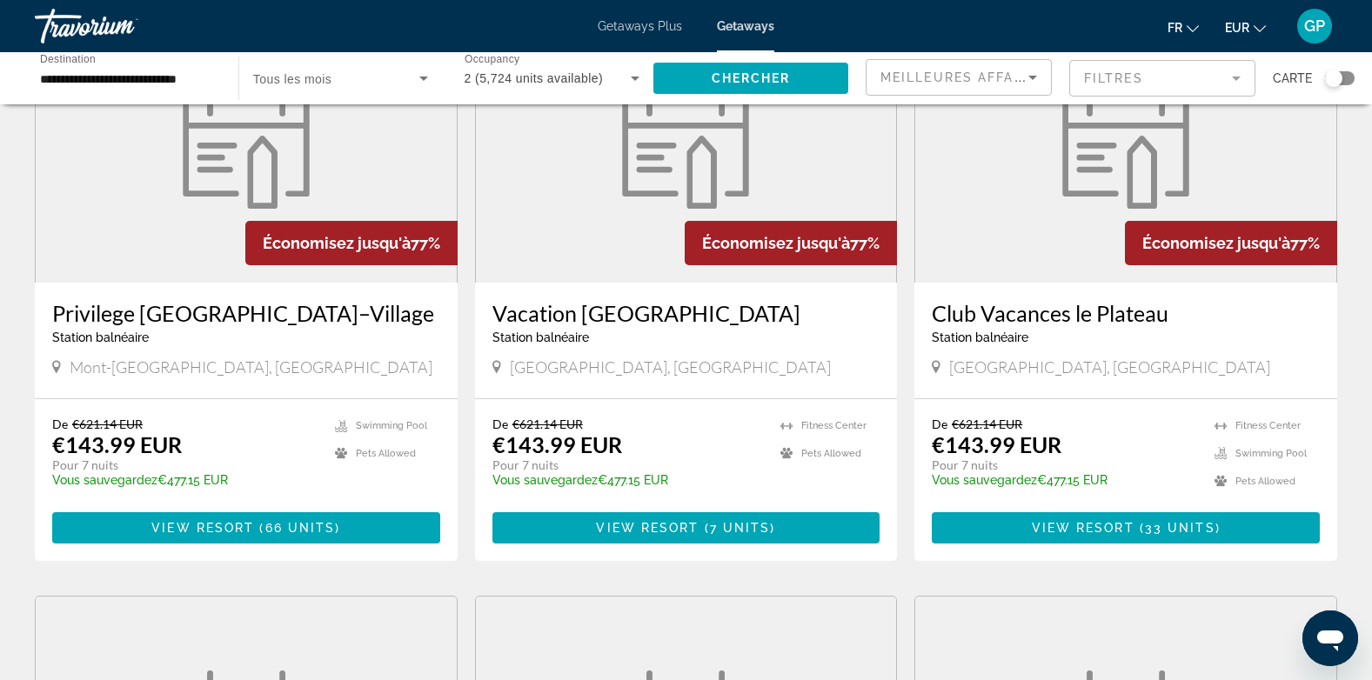
scroll to position [783, 0]
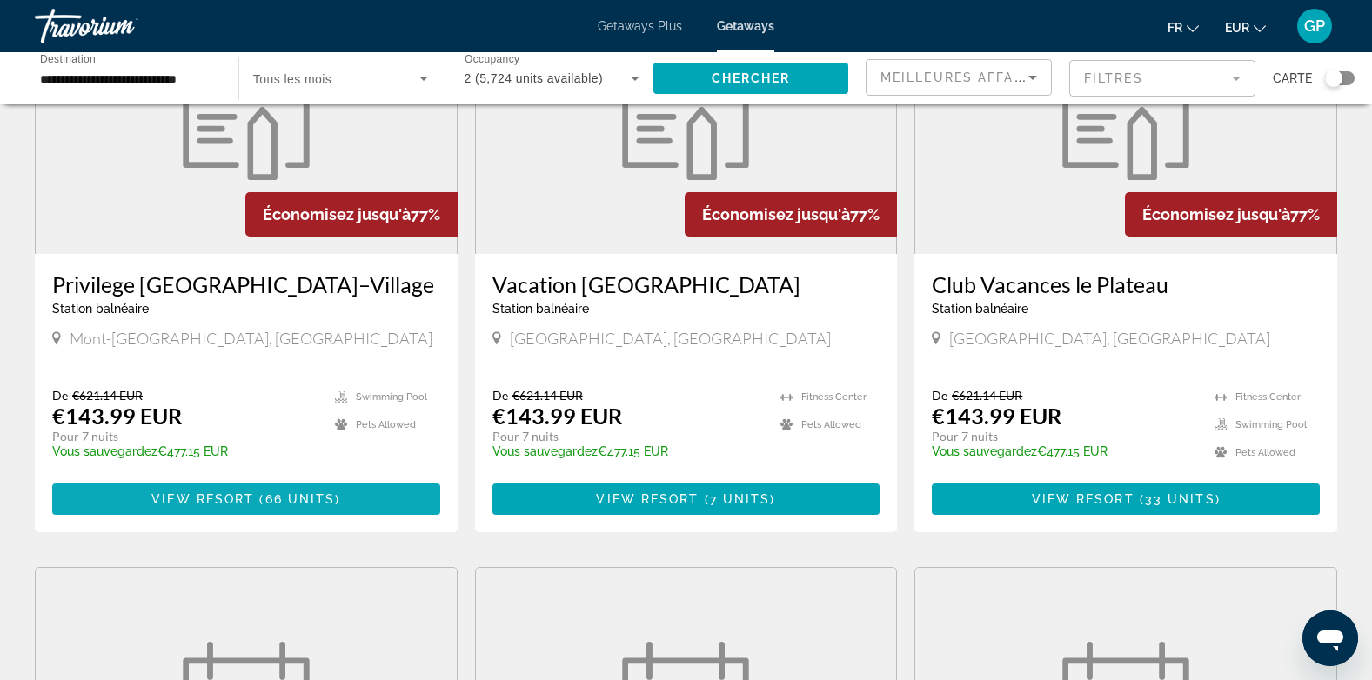
click at [248, 493] on span "View Resort" at bounding box center [202, 500] width 103 height 14
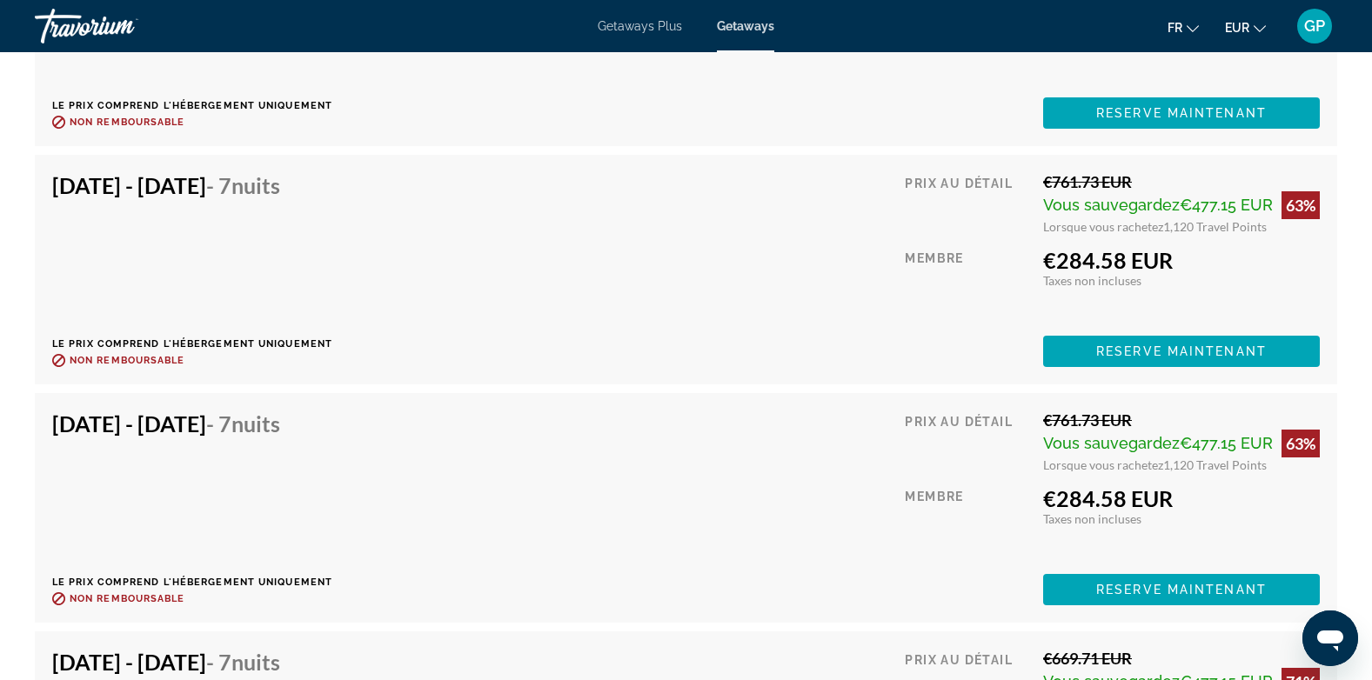
scroll to position [5569, 0]
